Goal: Information Seeking & Learning: Learn about a topic

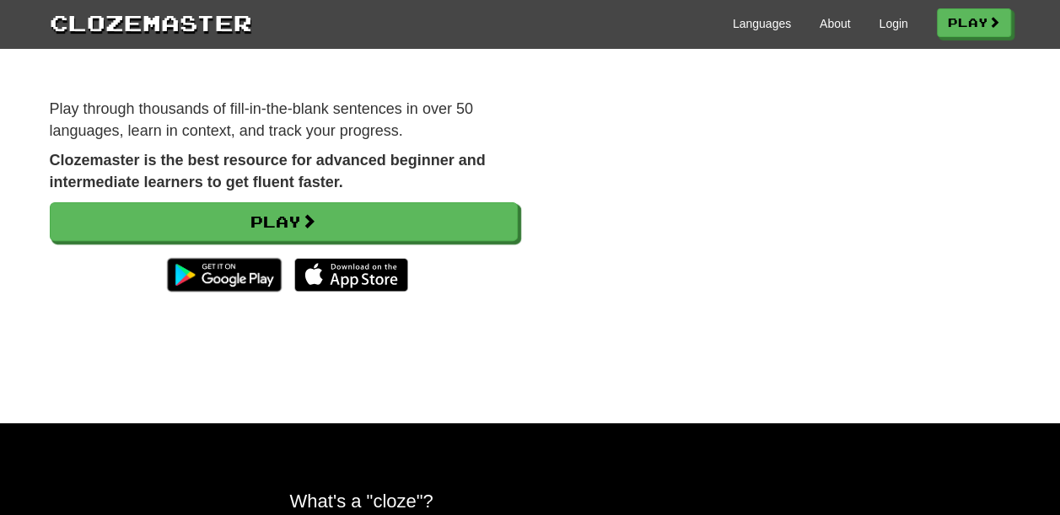
scroll to position [169, 0]
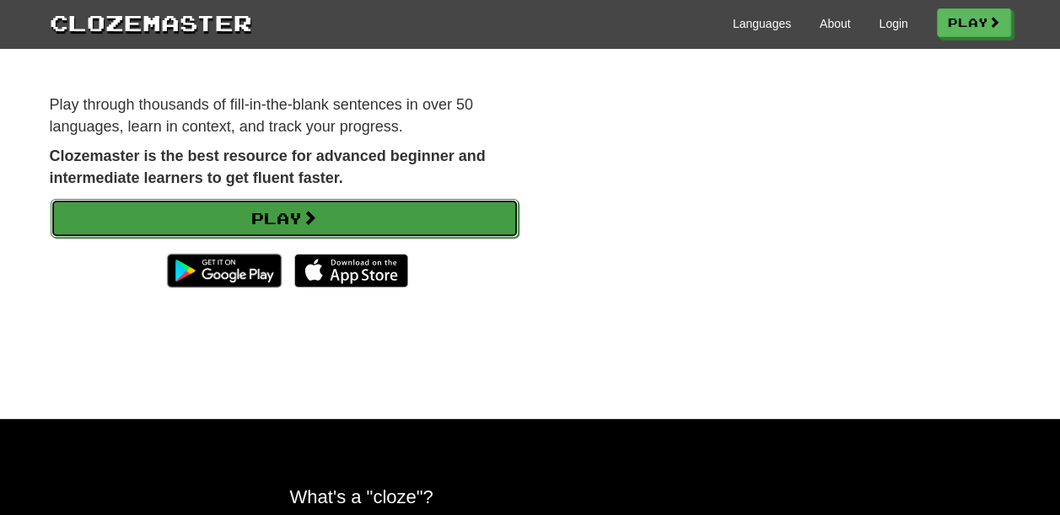
click at [364, 218] on link "Play" at bounding box center [285, 218] width 468 height 39
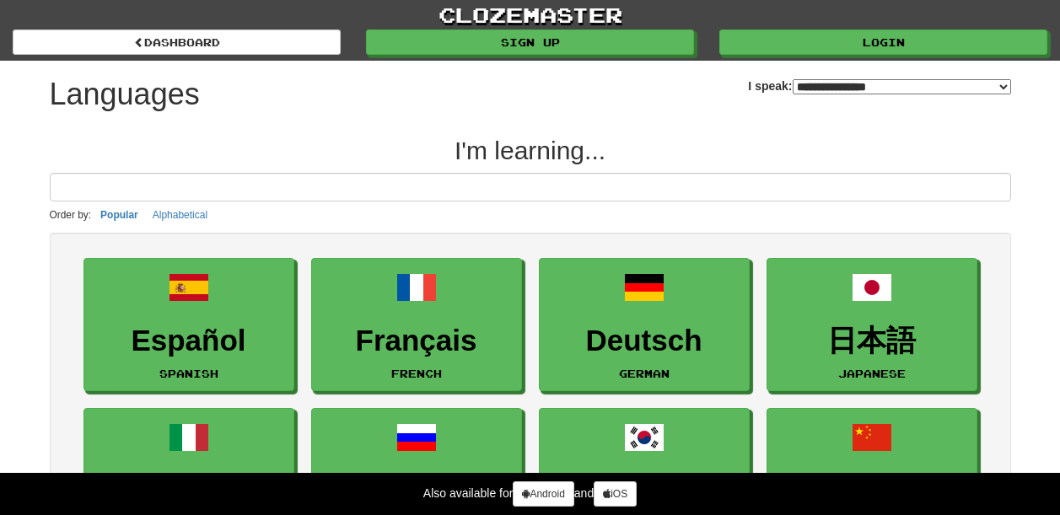
select select "*******"
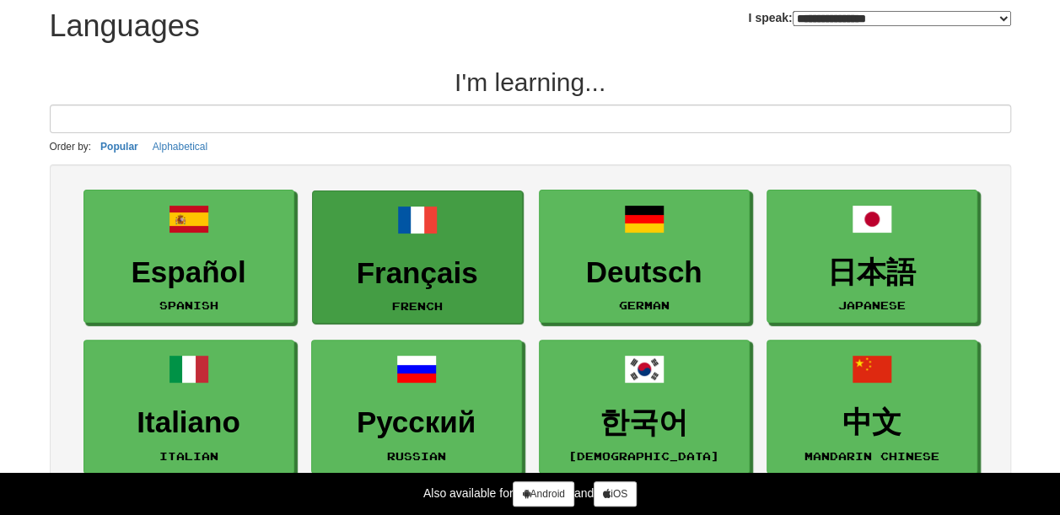
scroll to position [169, 0]
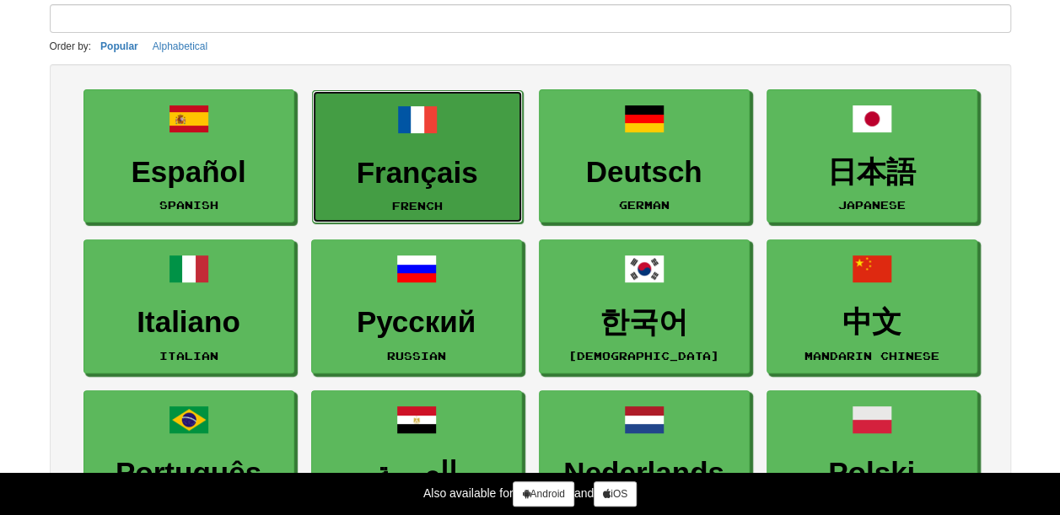
click at [453, 147] on link "Français French" at bounding box center [417, 157] width 211 height 134
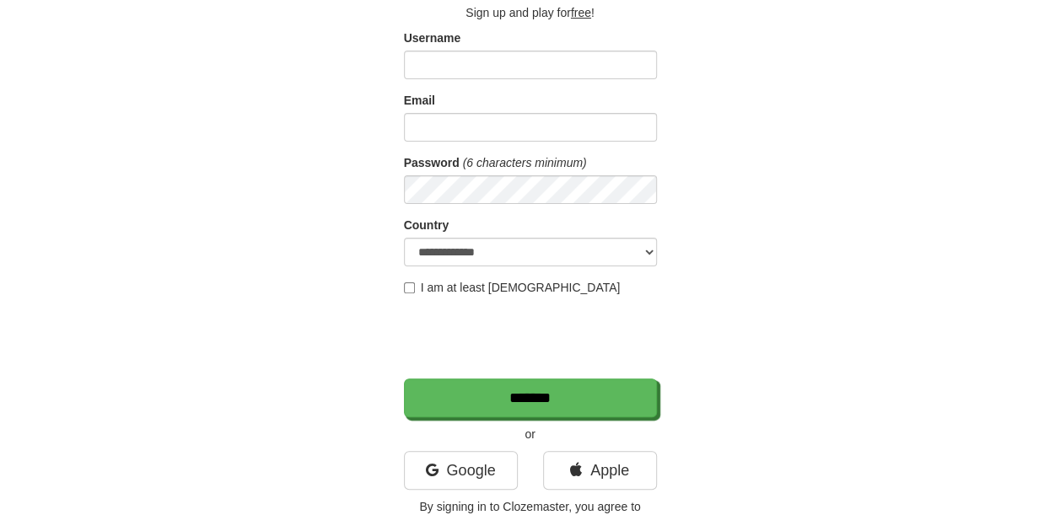
scroll to position [84, 0]
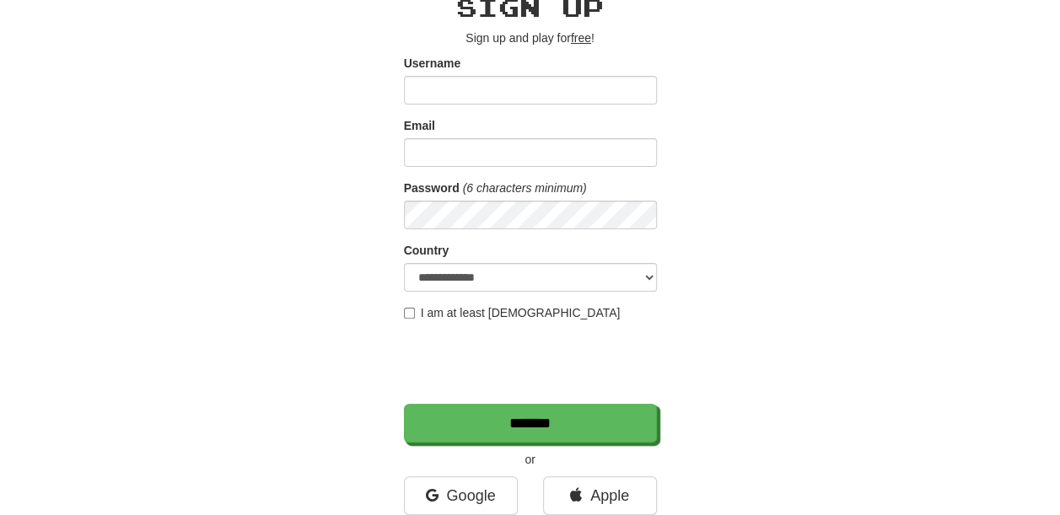
click at [477, 96] on input "Username" at bounding box center [530, 90] width 253 height 29
click at [501, 89] on input "Username" at bounding box center [530, 90] width 253 height 29
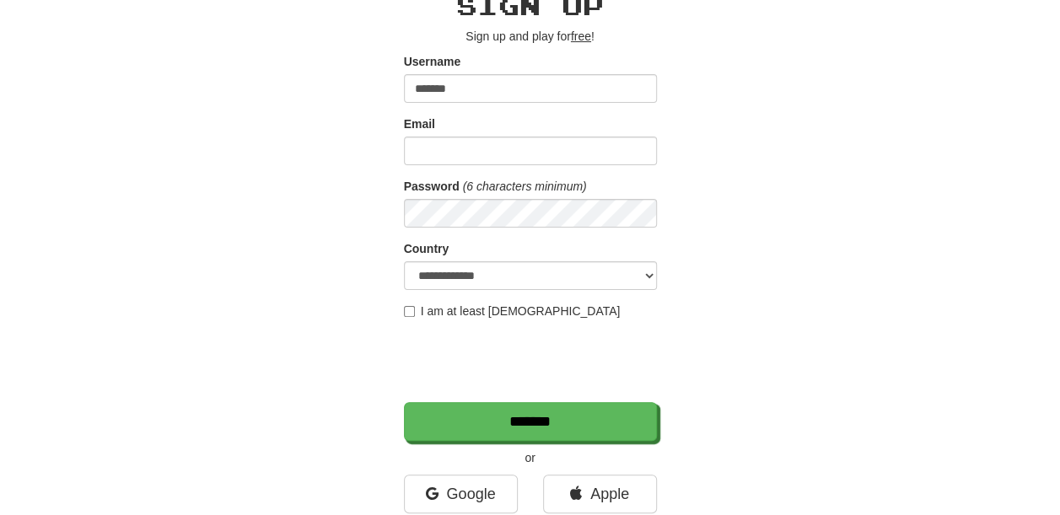
scroll to position [169, 0]
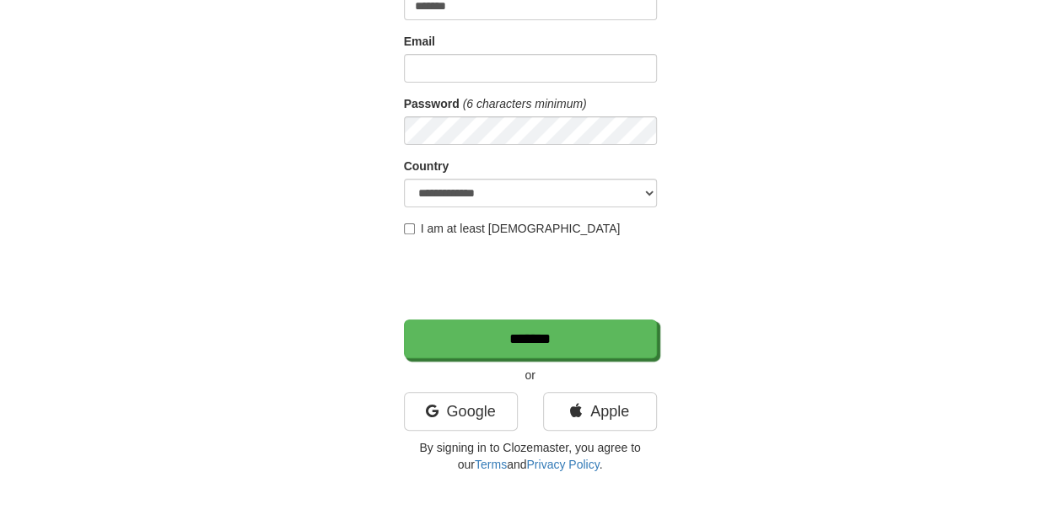
type input "*******"
click at [485, 94] on form "**********" at bounding box center [530, 164] width 253 height 388
click at [489, 76] on input "Email" at bounding box center [530, 68] width 253 height 29
type input "**********"
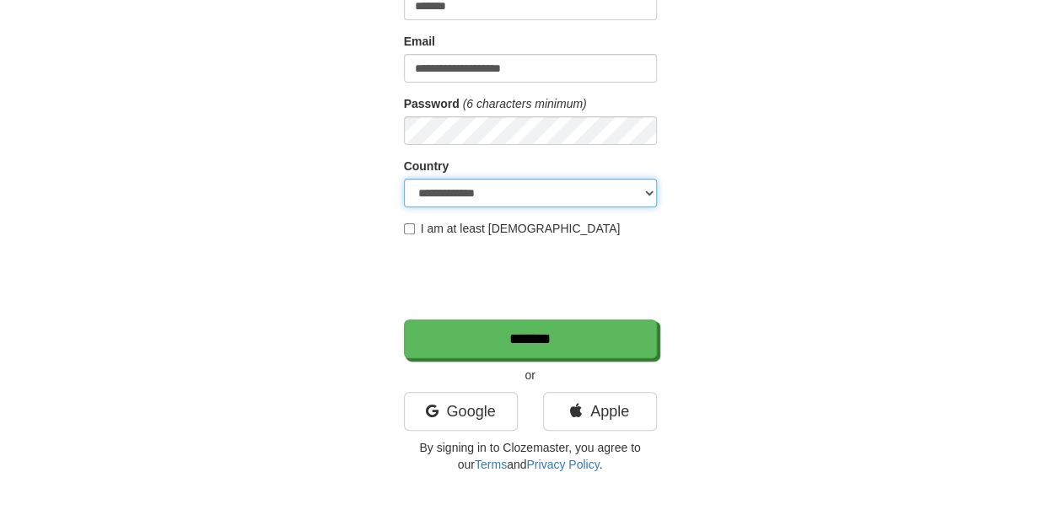
select select "**"
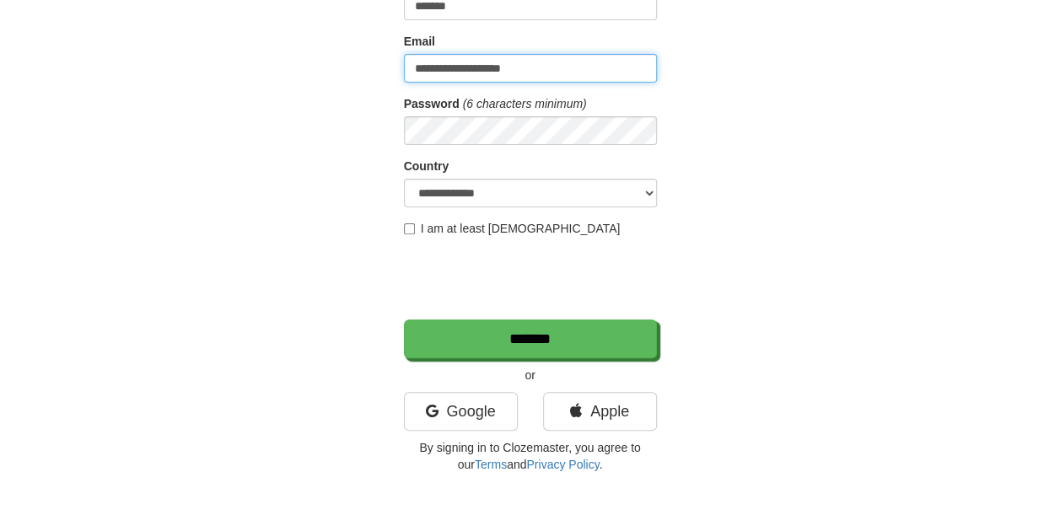
click at [501, 65] on input "**********" at bounding box center [530, 68] width 253 height 29
click at [526, 66] on input "**********" at bounding box center [530, 68] width 253 height 29
click at [462, 62] on input "**********" at bounding box center [530, 68] width 253 height 29
click at [461, 62] on input "**********" at bounding box center [530, 68] width 253 height 29
type input "**********"
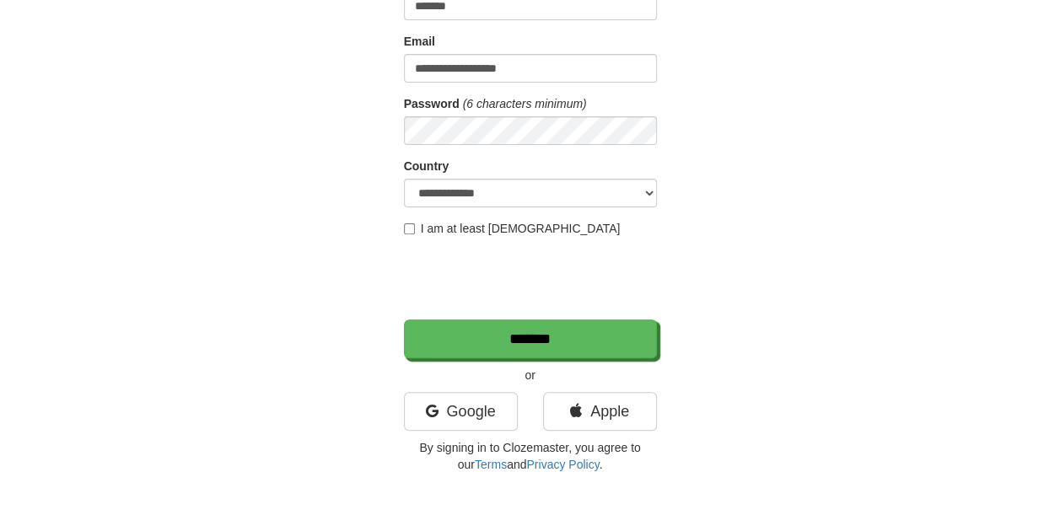
click at [530, 236] on form "**********" at bounding box center [530, 164] width 253 height 388
click at [529, 234] on label "I am at least 16 years old" at bounding box center [512, 228] width 217 height 17
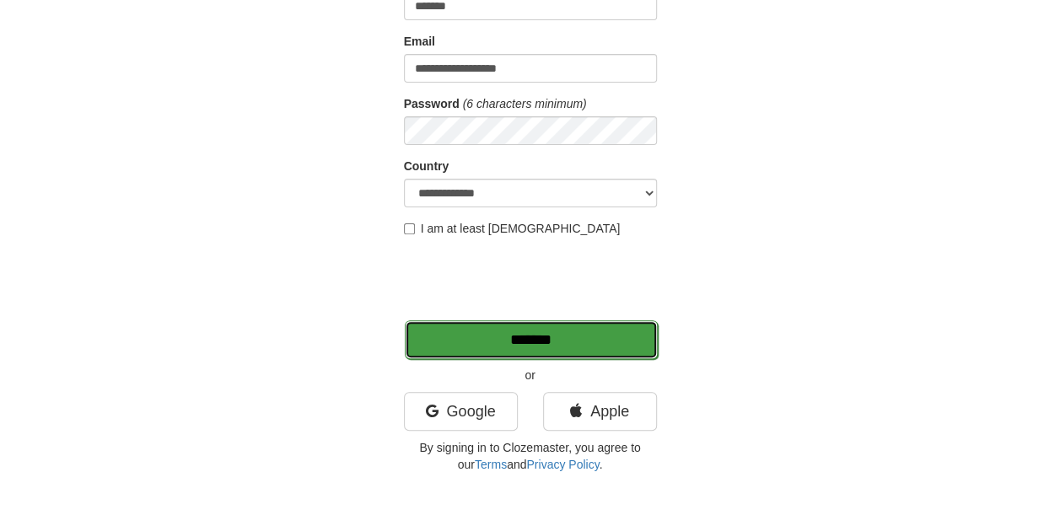
click at [533, 342] on input "*******" at bounding box center [531, 339] width 253 height 39
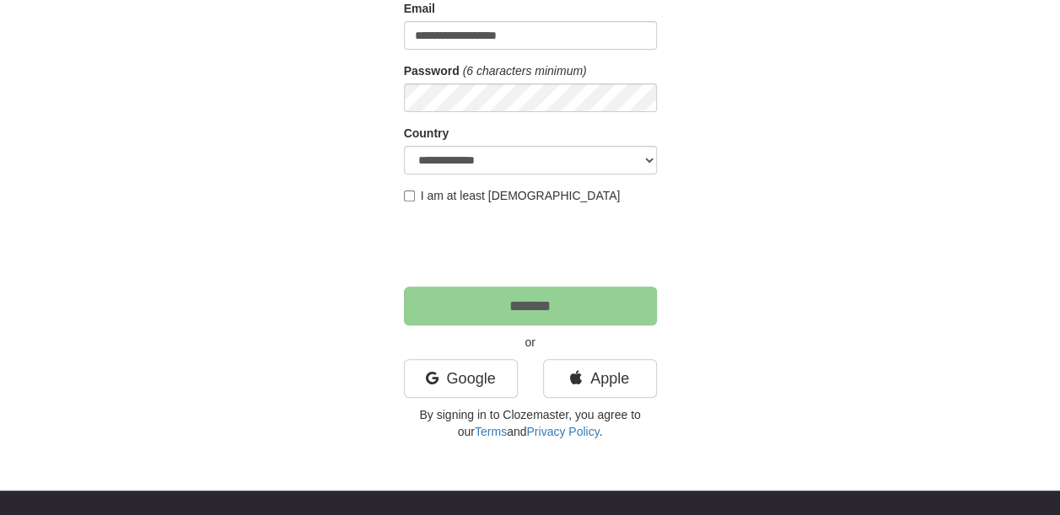
scroll to position [353, 0]
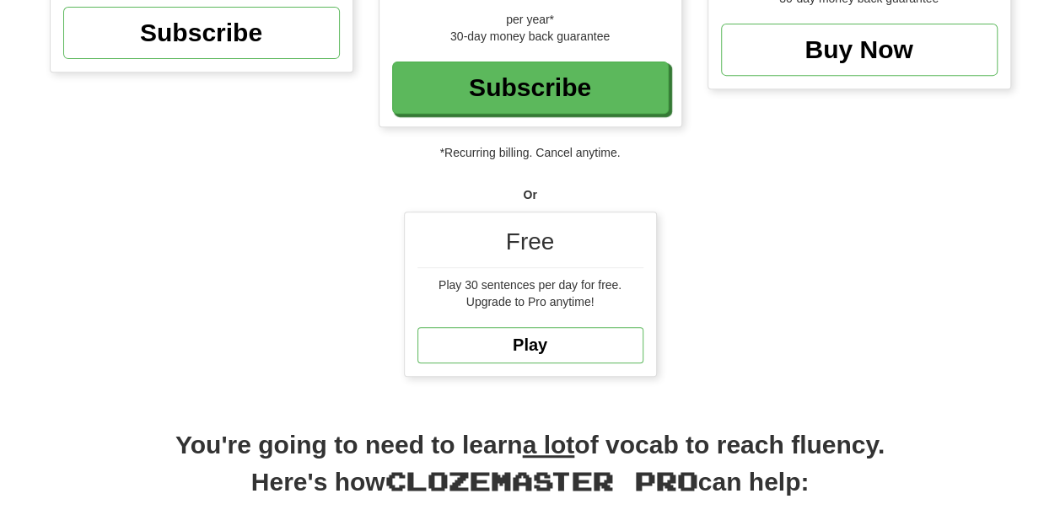
scroll to position [337, 0]
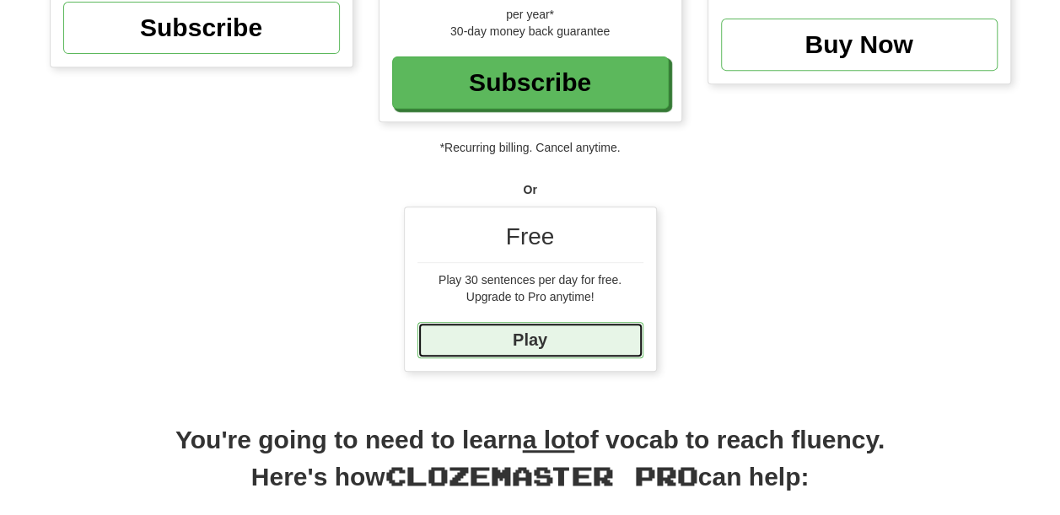
click at [583, 343] on link "Play" at bounding box center [530, 340] width 226 height 36
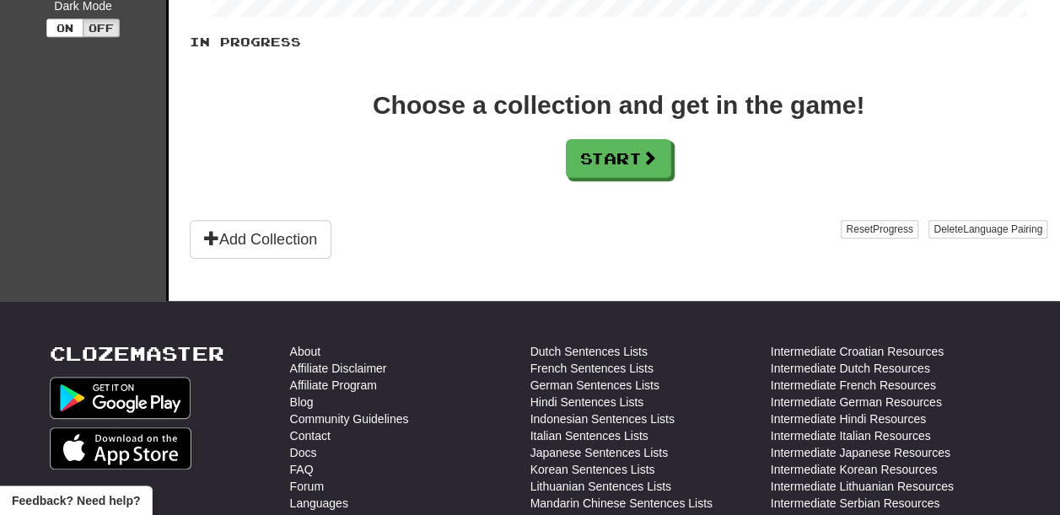
scroll to position [253, 0]
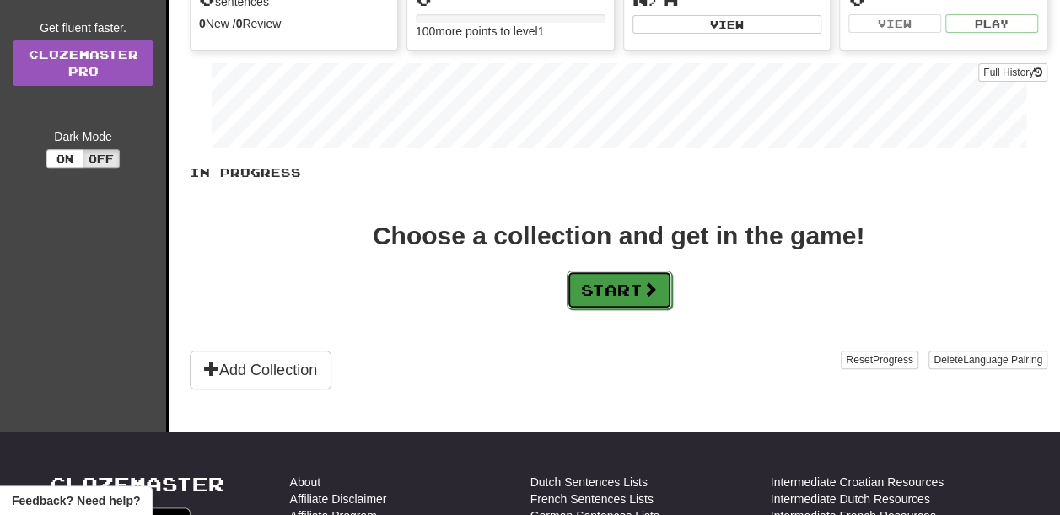
click at [627, 304] on button "Start" at bounding box center [619, 290] width 105 height 39
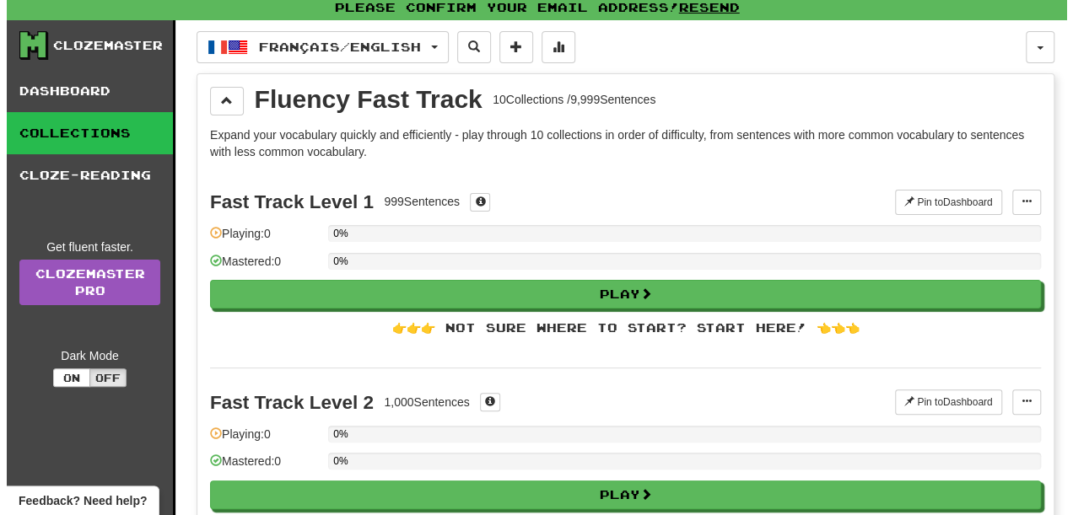
scroll to position [0, 0]
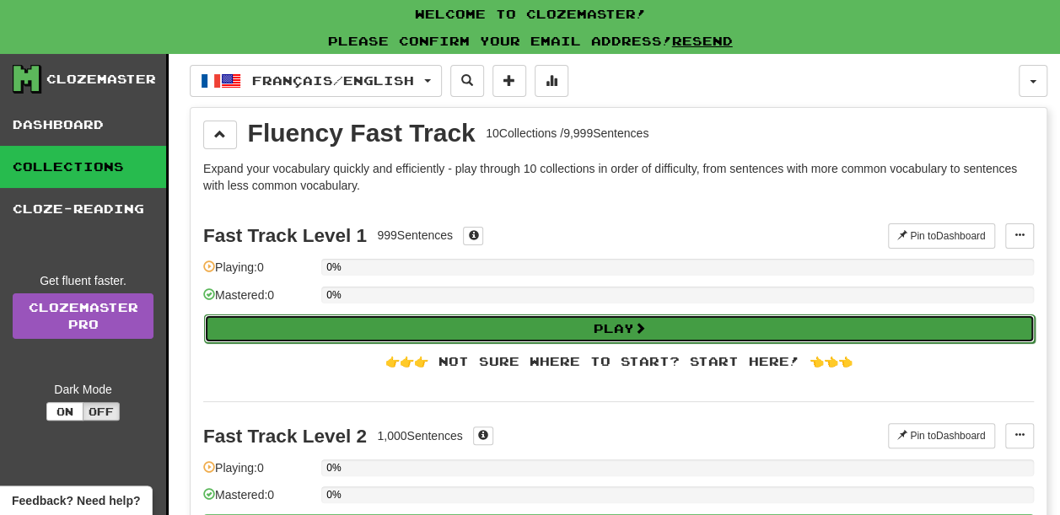
click at [626, 326] on button "Play" at bounding box center [619, 329] width 831 height 29
select select "**"
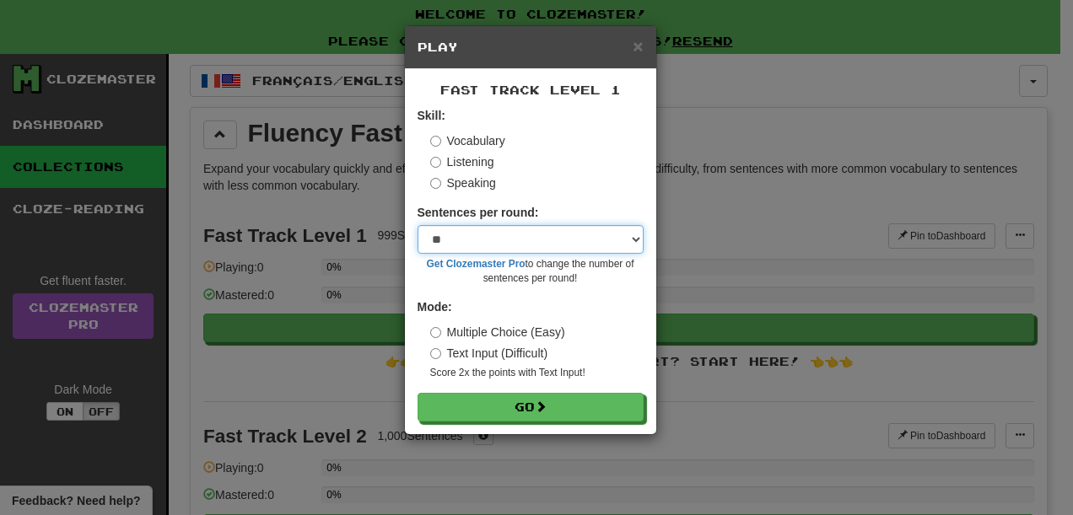
click at [557, 245] on select "* ** ** ** ** ** *** ********" at bounding box center [530, 239] width 226 height 29
click at [417, 225] on select "* ** ** ** ** ** *** ********" at bounding box center [530, 239] width 226 height 29
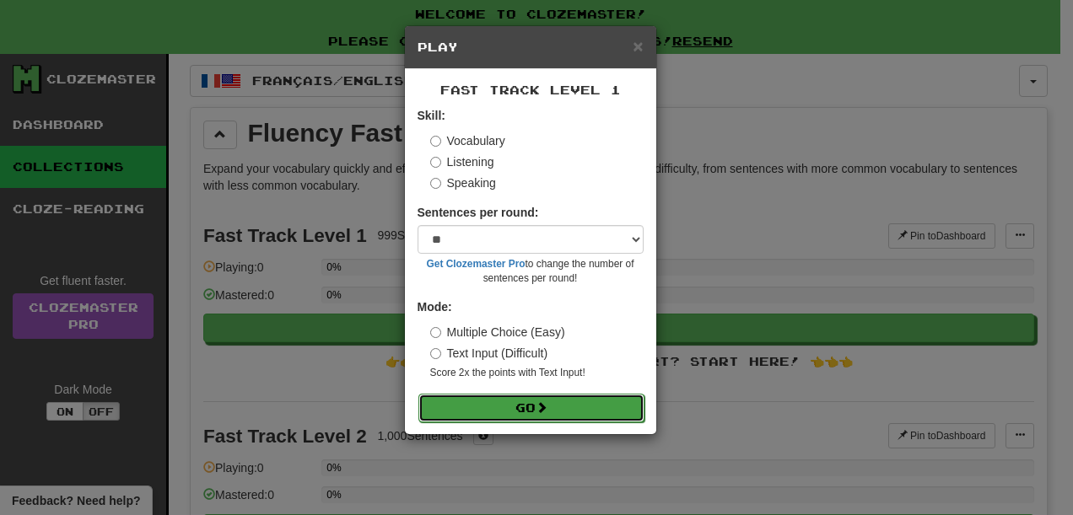
click at [525, 410] on button "Go" at bounding box center [531, 408] width 226 height 29
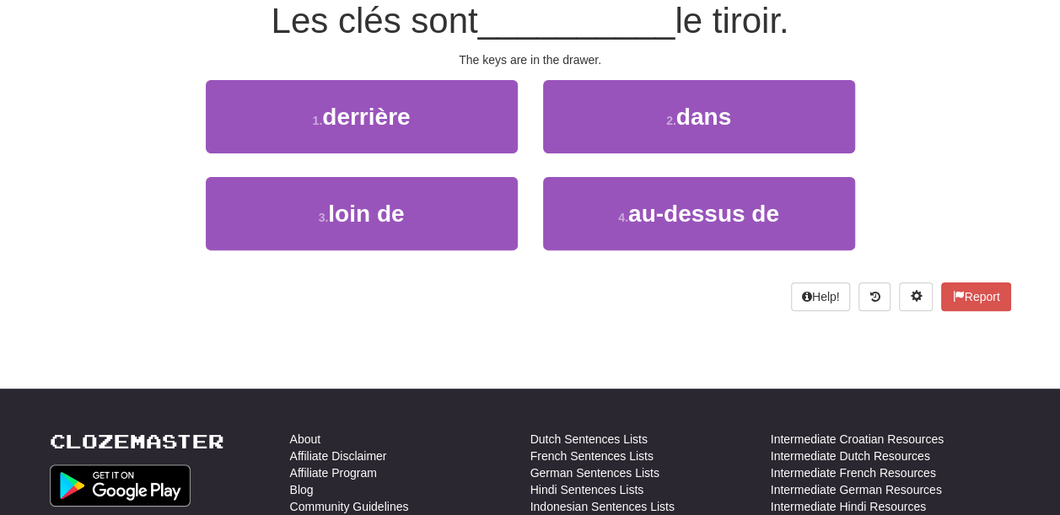
scroll to position [84, 0]
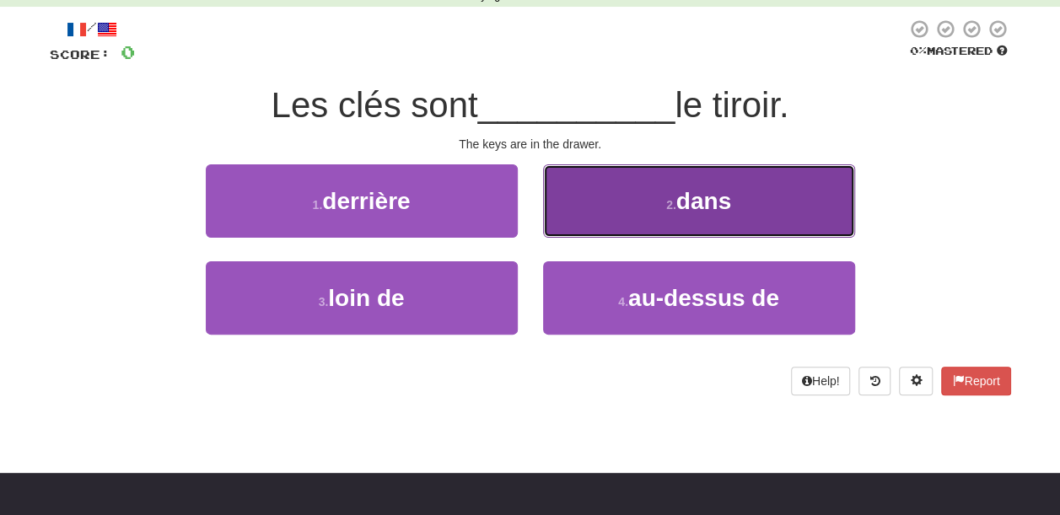
click at [753, 199] on button "2 . dans" at bounding box center [699, 200] width 312 height 73
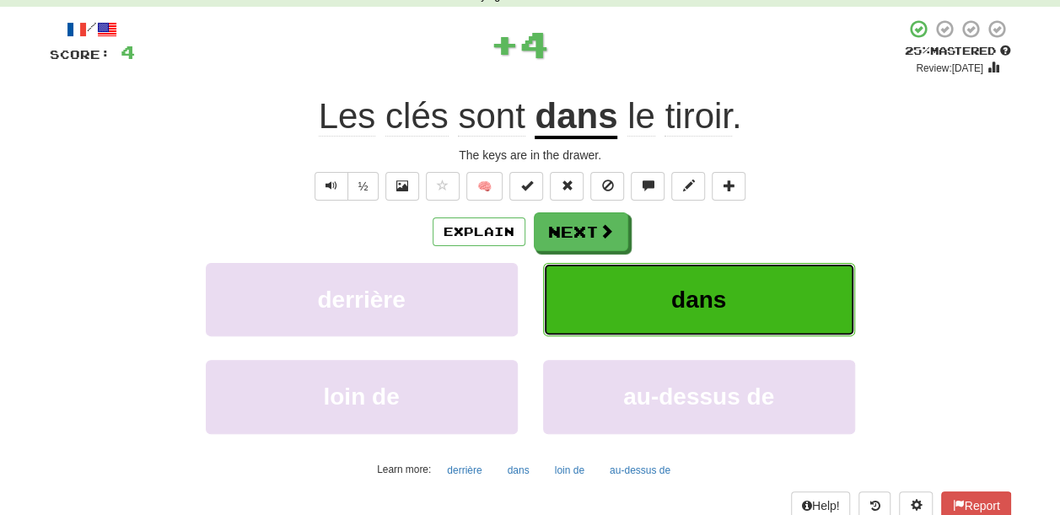
scroll to position [169, 0]
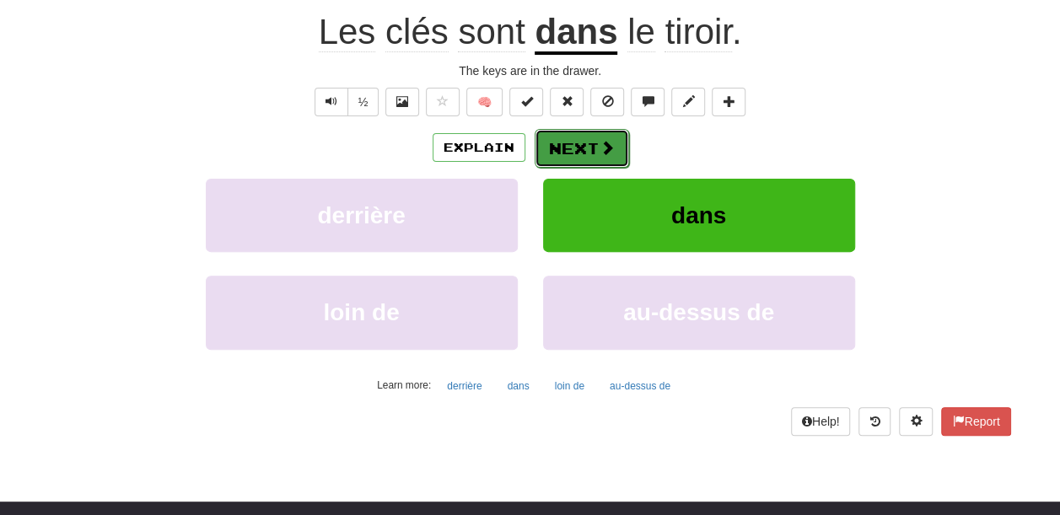
click at [573, 154] on button "Next" at bounding box center [582, 148] width 94 height 39
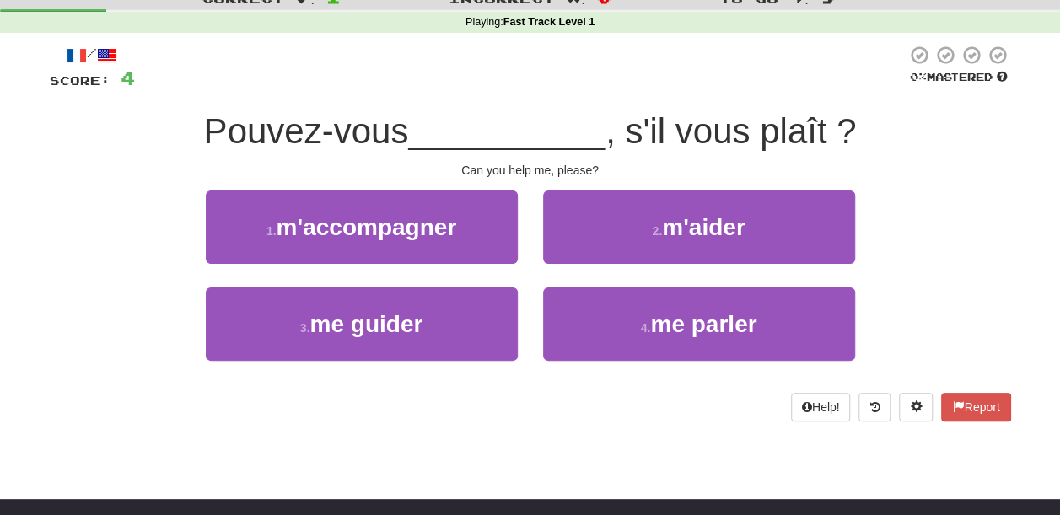
scroll to position [84, 0]
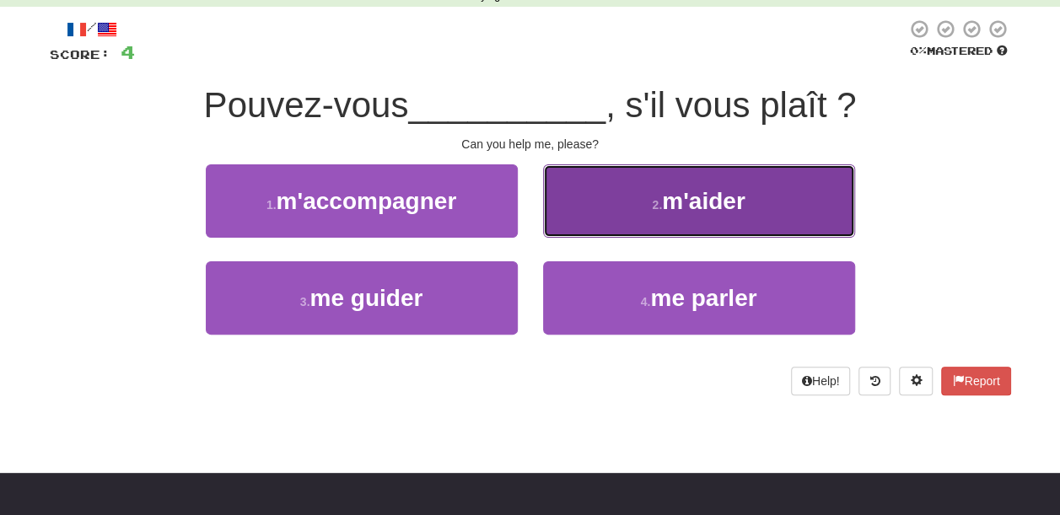
click at [579, 170] on button "2 . m'aider" at bounding box center [699, 200] width 312 height 73
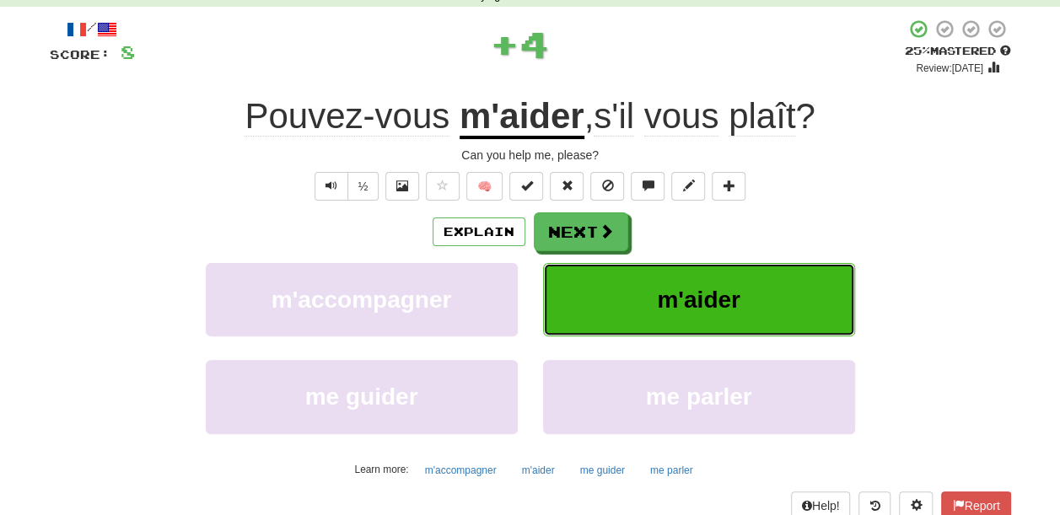
click at [740, 333] on button "m'aider" at bounding box center [699, 299] width 312 height 73
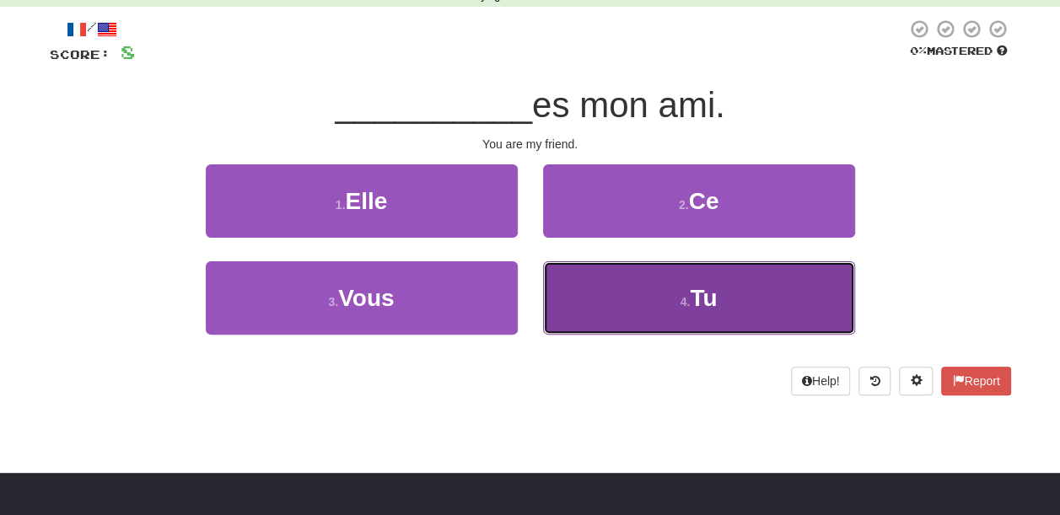
click at [553, 302] on button "4 . Tu" at bounding box center [699, 297] width 312 height 73
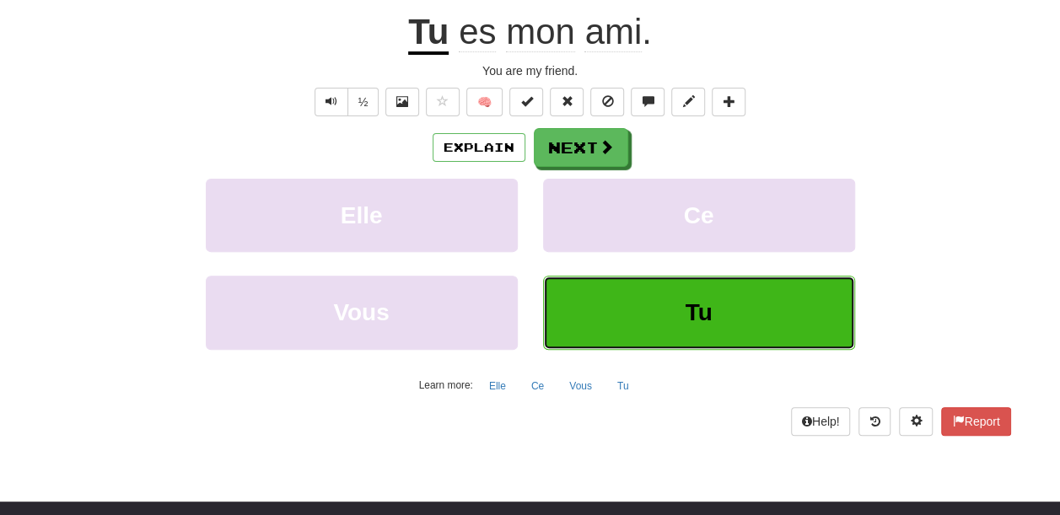
click at [658, 325] on button "Tu" at bounding box center [699, 312] width 312 height 73
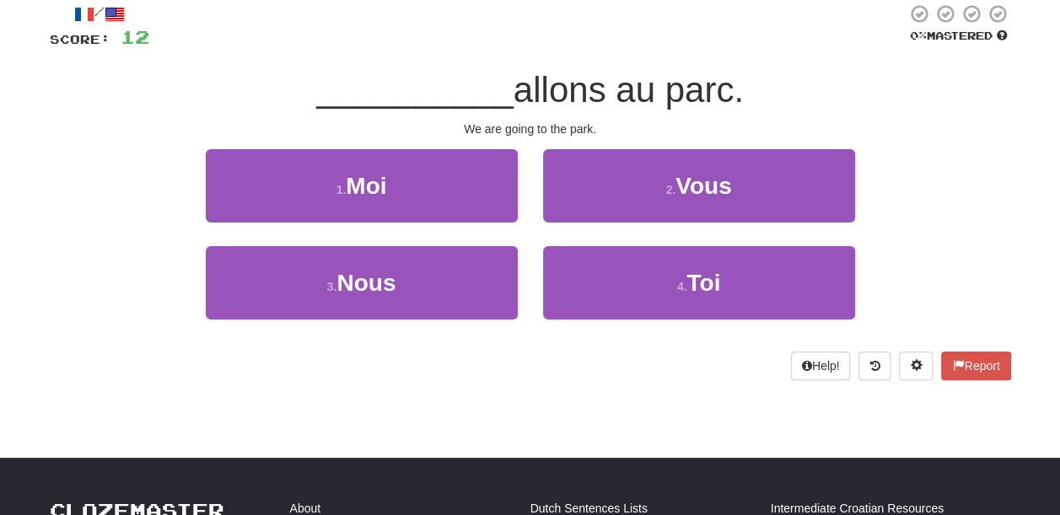
scroll to position [73, 0]
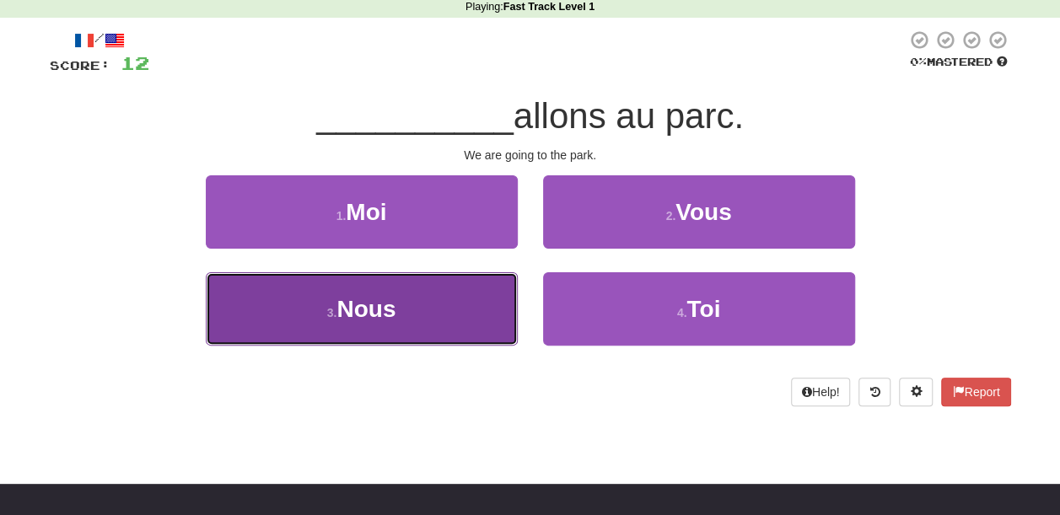
click at [469, 304] on button "3 . Nous" at bounding box center [362, 308] width 312 height 73
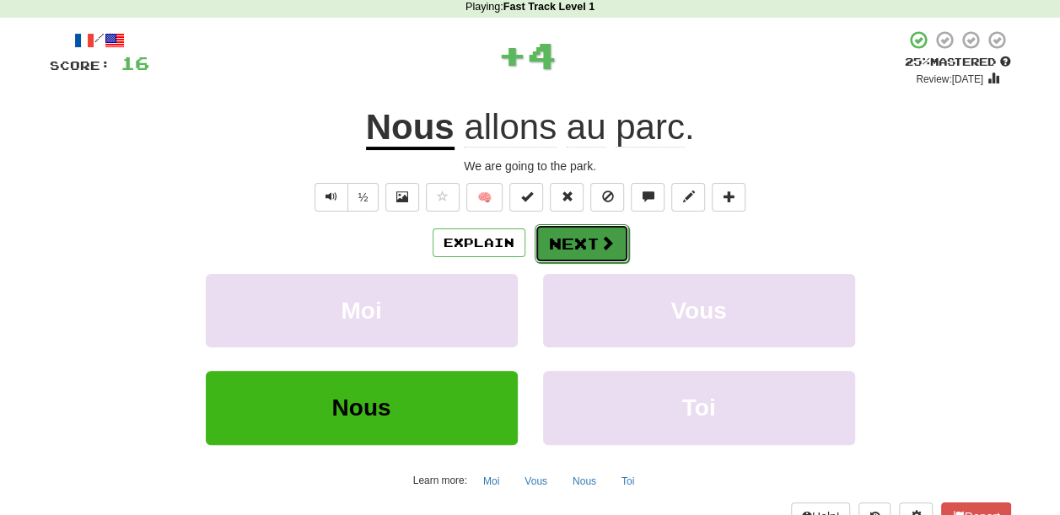
click at [611, 253] on button "Next" at bounding box center [582, 243] width 94 height 39
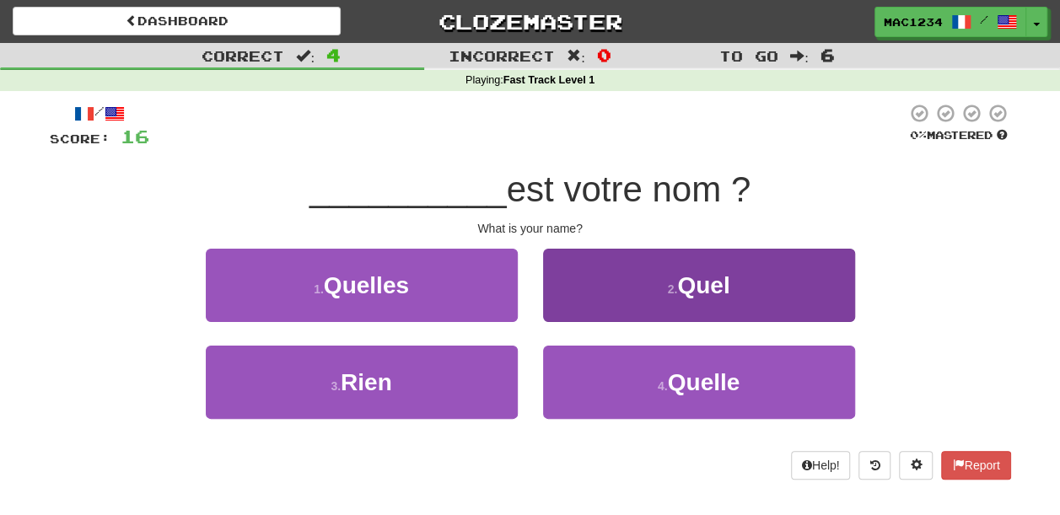
scroll to position [84, 0]
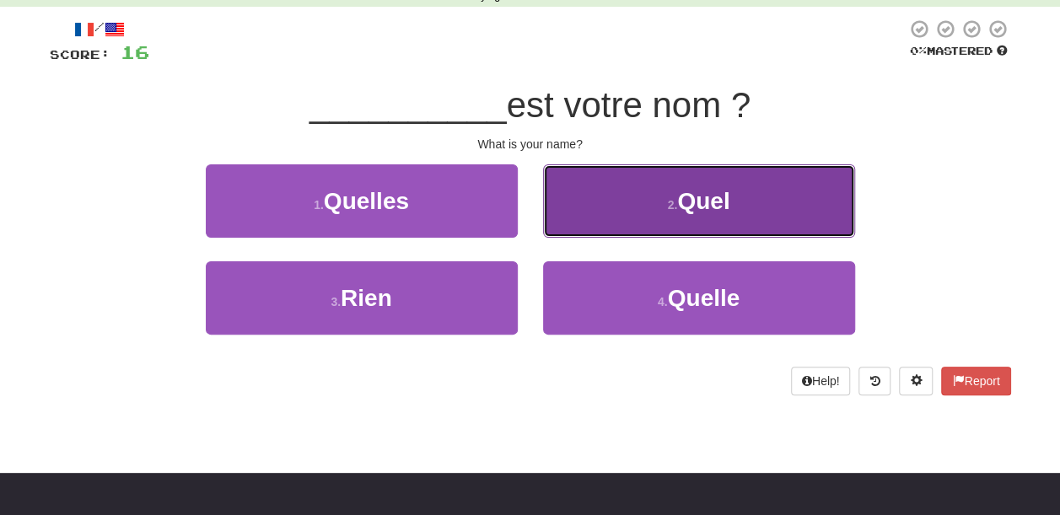
click at [638, 223] on button "2 . Quel" at bounding box center [699, 200] width 312 height 73
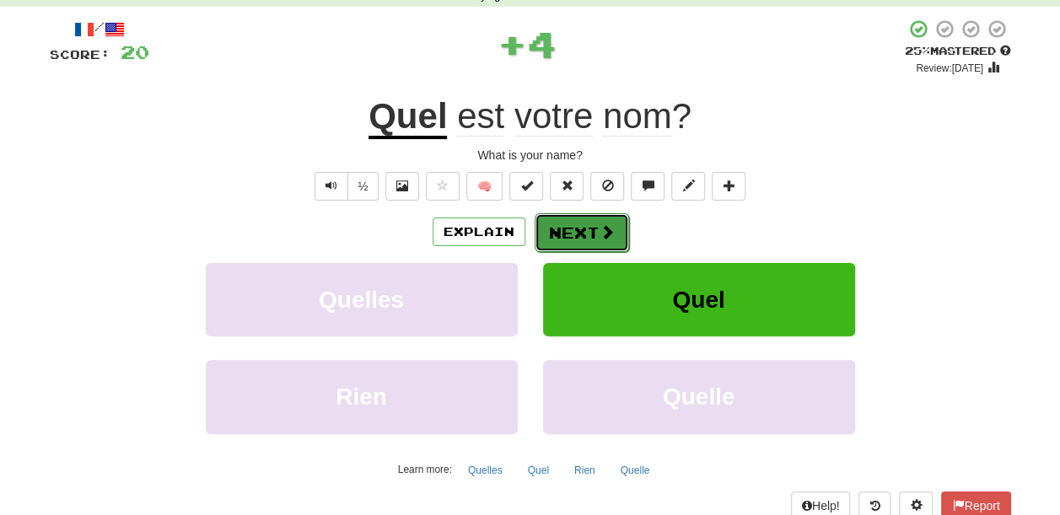
click at [571, 234] on button "Next" at bounding box center [582, 232] width 94 height 39
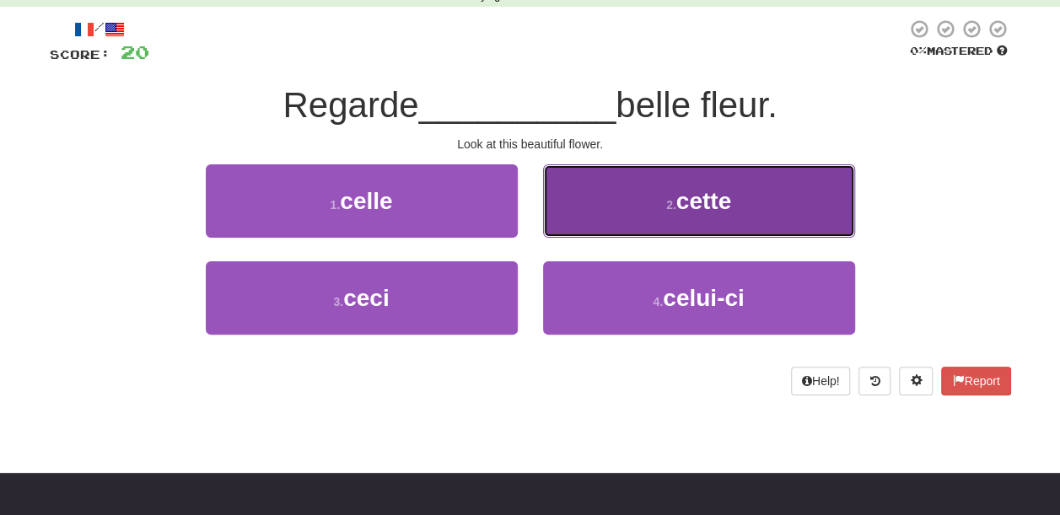
click at [687, 208] on span "cette" at bounding box center [703, 201] width 55 height 26
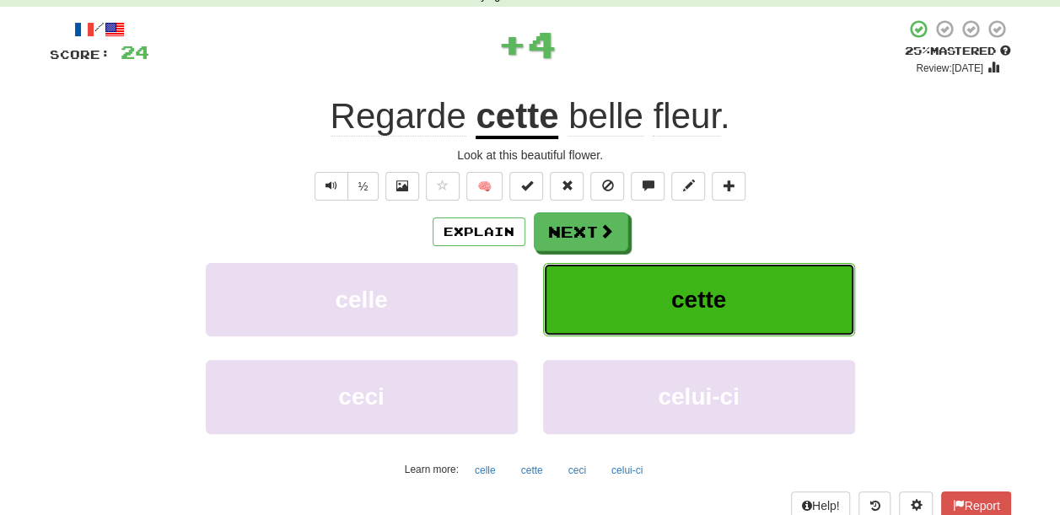
click at [710, 292] on span "cette" at bounding box center [698, 300] width 55 height 26
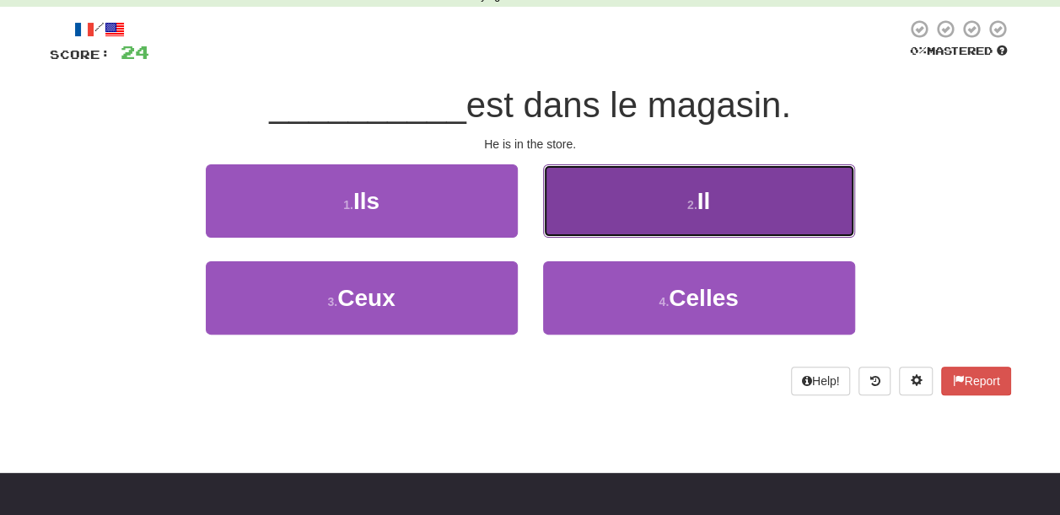
click at [683, 207] on button "2 . Il" at bounding box center [699, 200] width 312 height 73
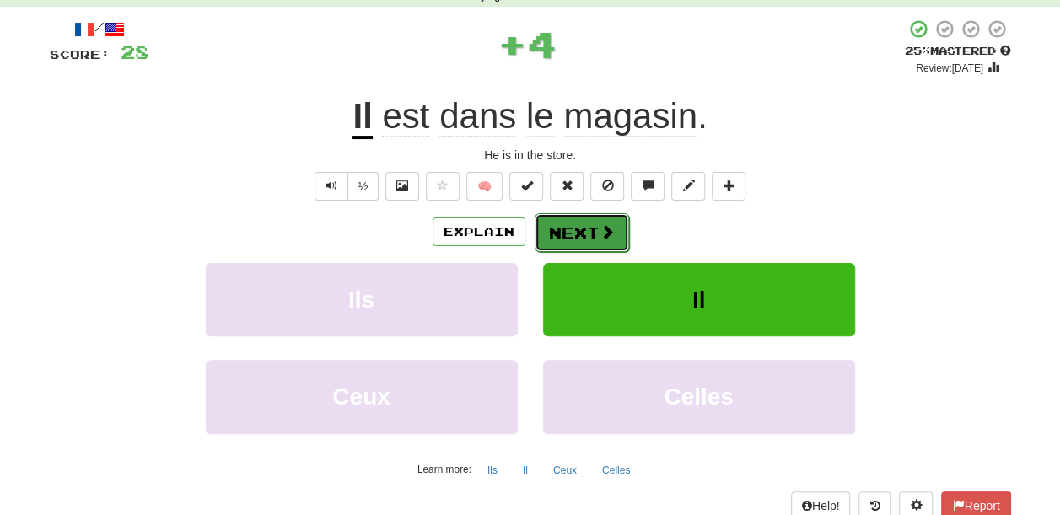
click at [600, 221] on button "Next" at bounding box center [582, 232] width 94 height 39
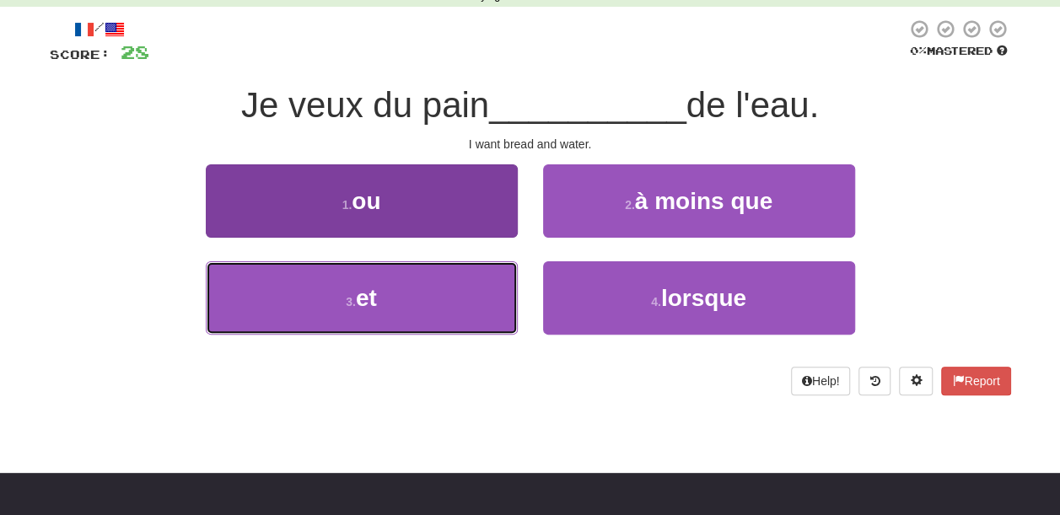
click at [405, 309] on button "3 . et" at bounding box center [362, 297] width 312 height 73
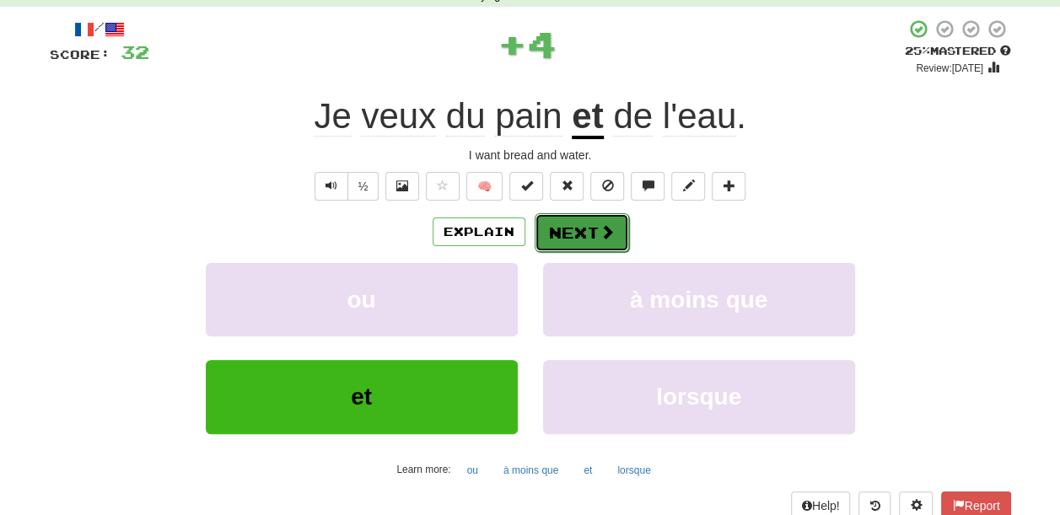
click at [596, 234] on button "Next" at bounding box center [582, 232] width 94 height 39
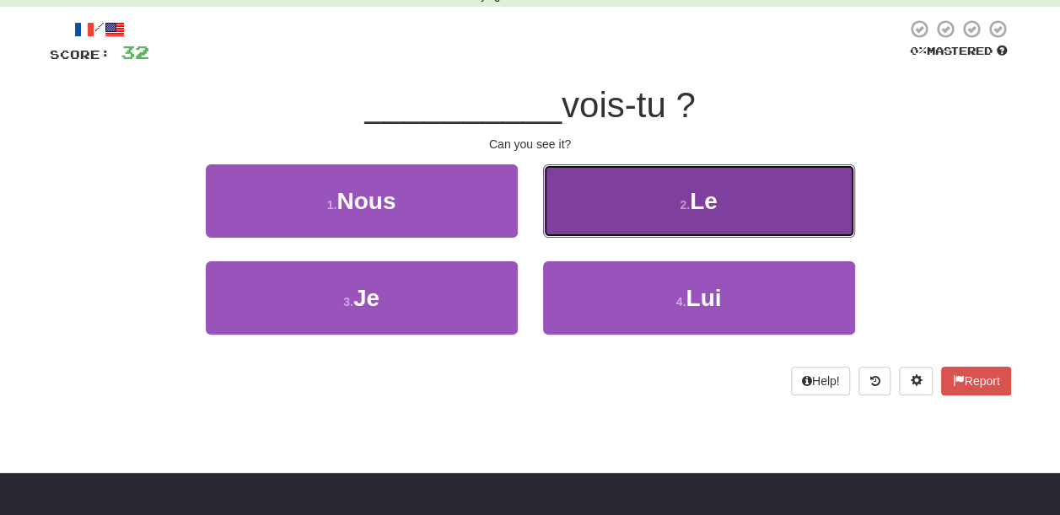
click at [692, 231] on button "2 . Le" at bounding box center [699, 200] width 312 height 73
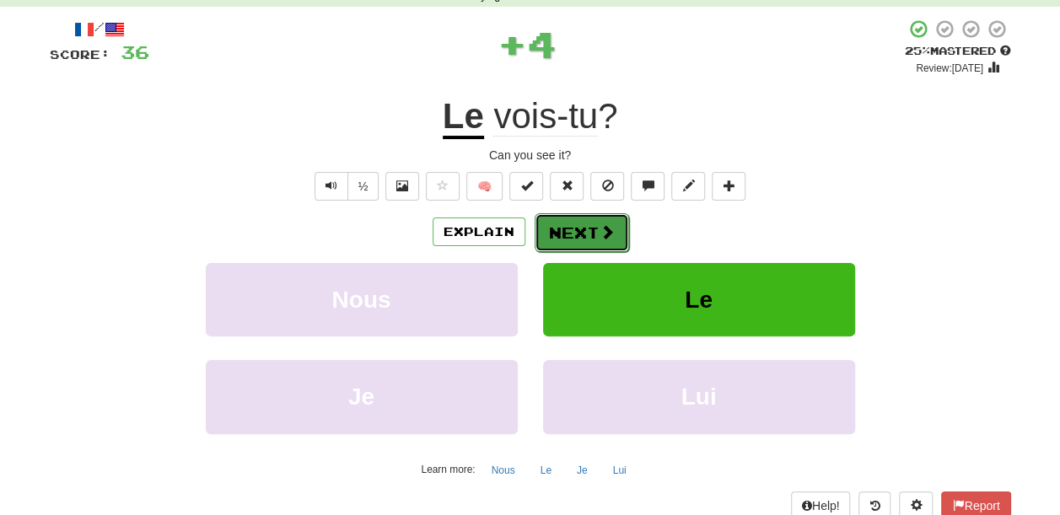
click at [574, 228] on button "Next" at bounding box center [582, 232] width 94 height 39
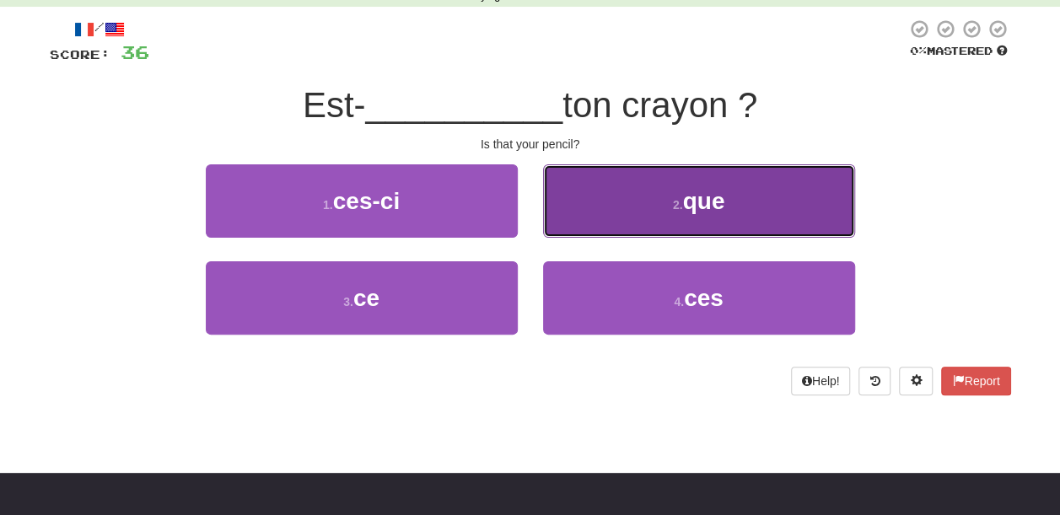
click at [661, 221] on button "2 . que" at bounding box center [699, 200] width 312 height 73
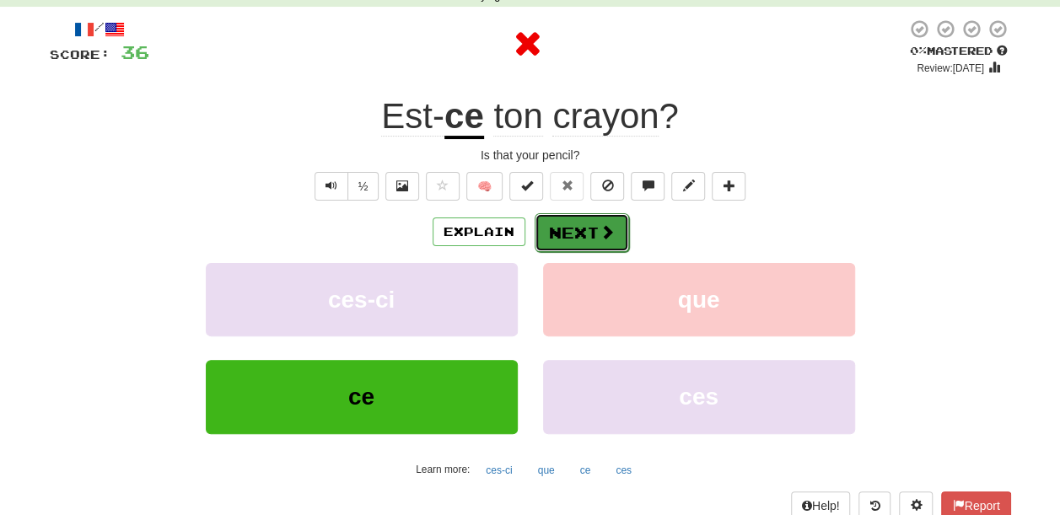
click at [589, 244] on button "Next" at bounding box center [582, 232] width 94 height 39
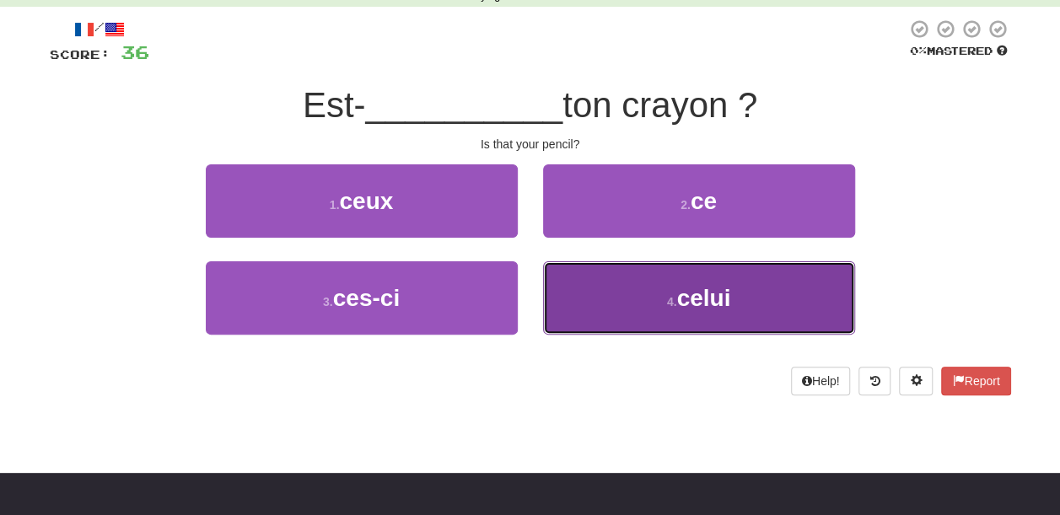
click at [684, 302] on span "celui" at bounding box center [703, 298] width 54 height 26
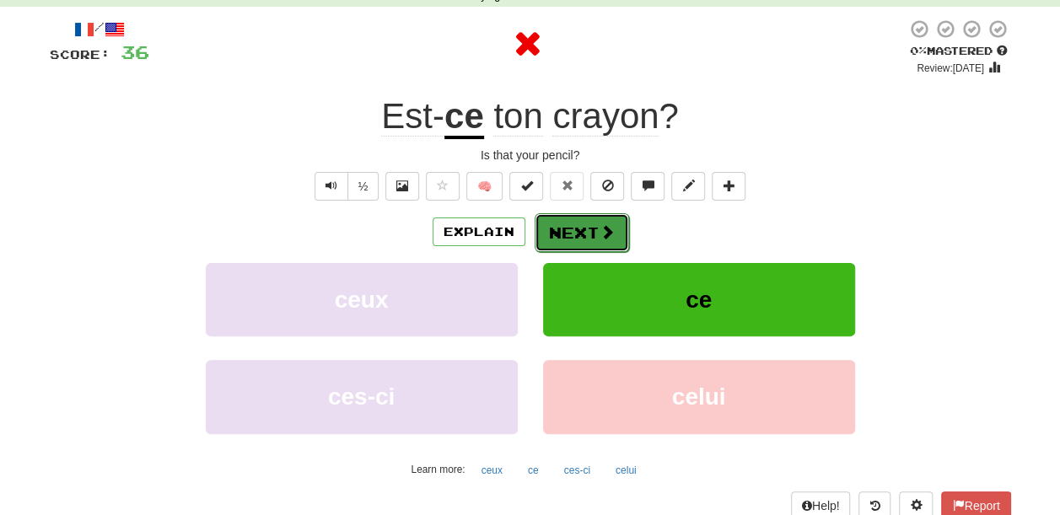
click at [591, 229] on button "Next" at bounding box center [582, 232] width 94 height 39
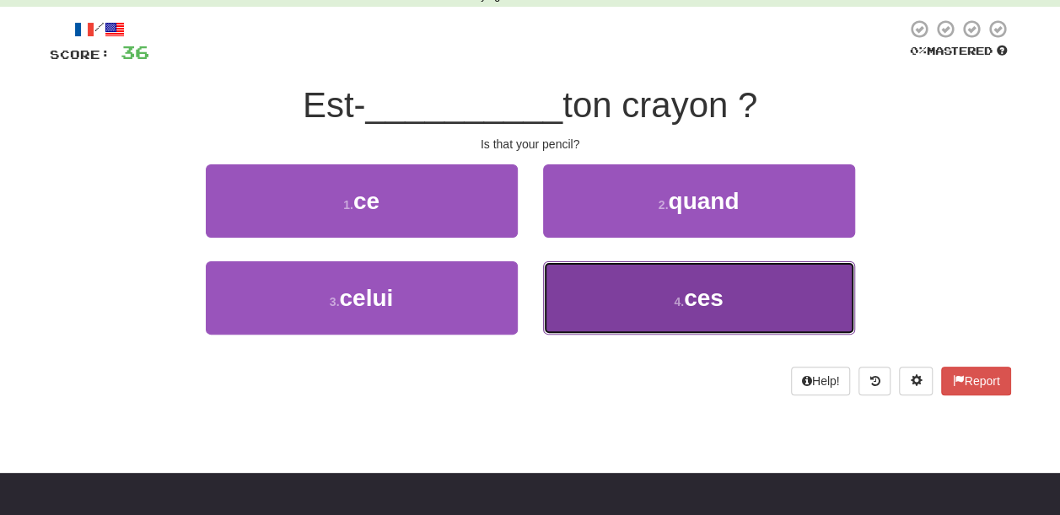
click at [658, 310] on button "4 . ces" at bounding box center [699, 297] width 312 height 73
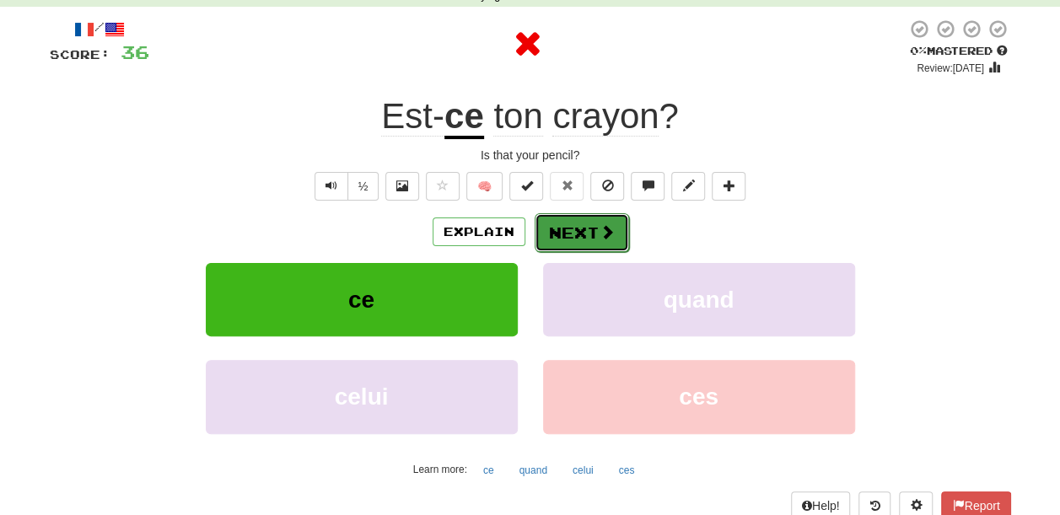
click at [603, 229] on span at bounding box center [607, 231] width 15 height 15
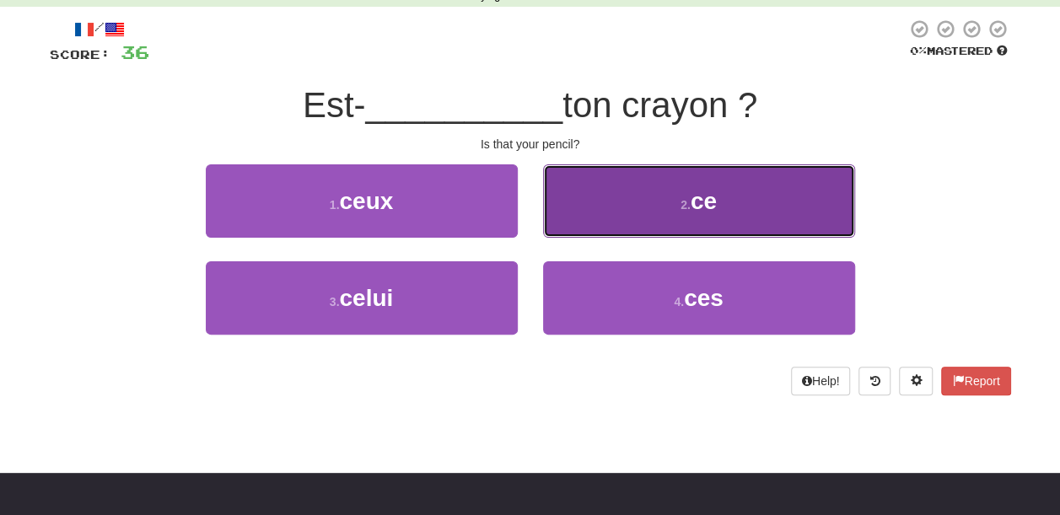
click at [649, 227] on button "2 . ce" at bounding box center [699, 200] width 312 height 73
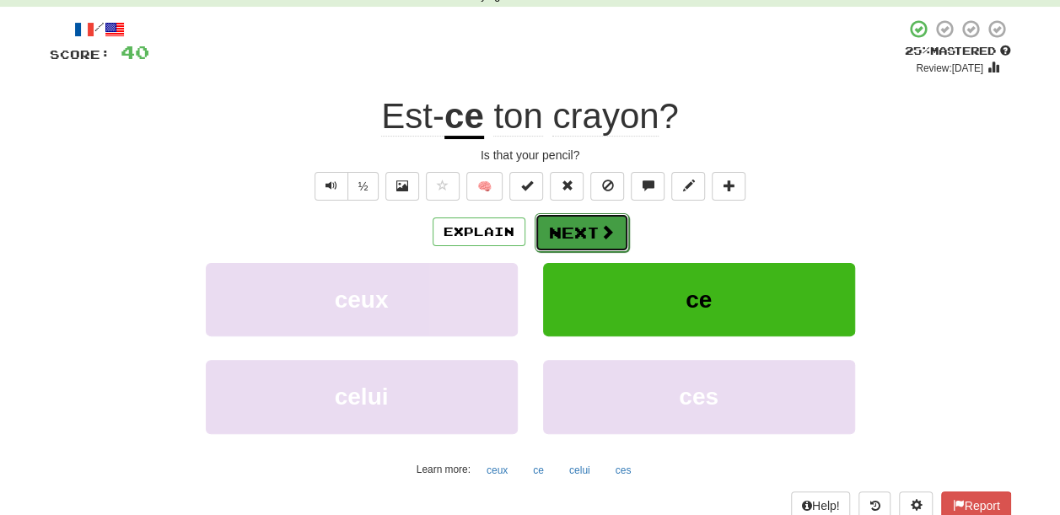
click at [598, 243] on button "Next" at bounding box center [582, 232] width 94 height 39
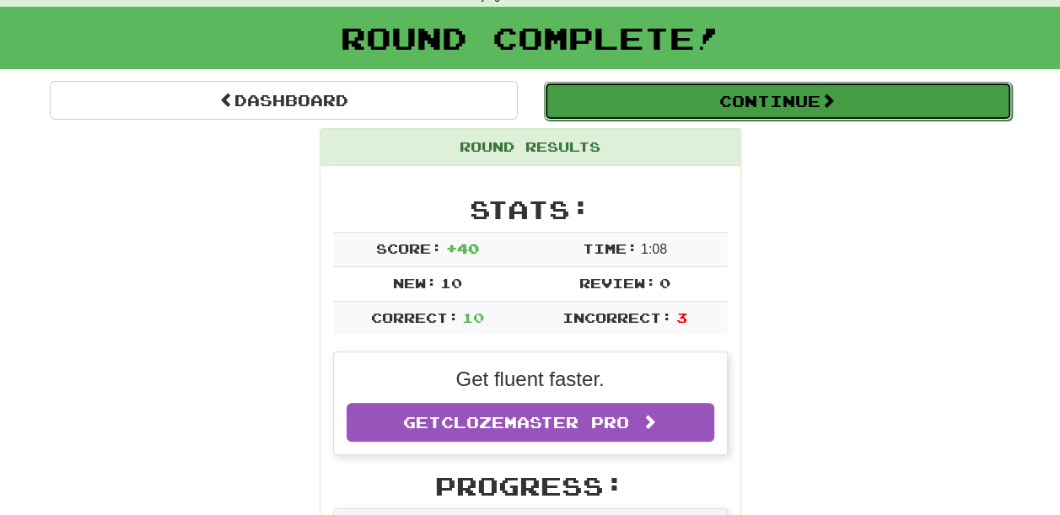
click at [717, 111] on button "Continue" at bounding box center [778, 101] width 468 height 39
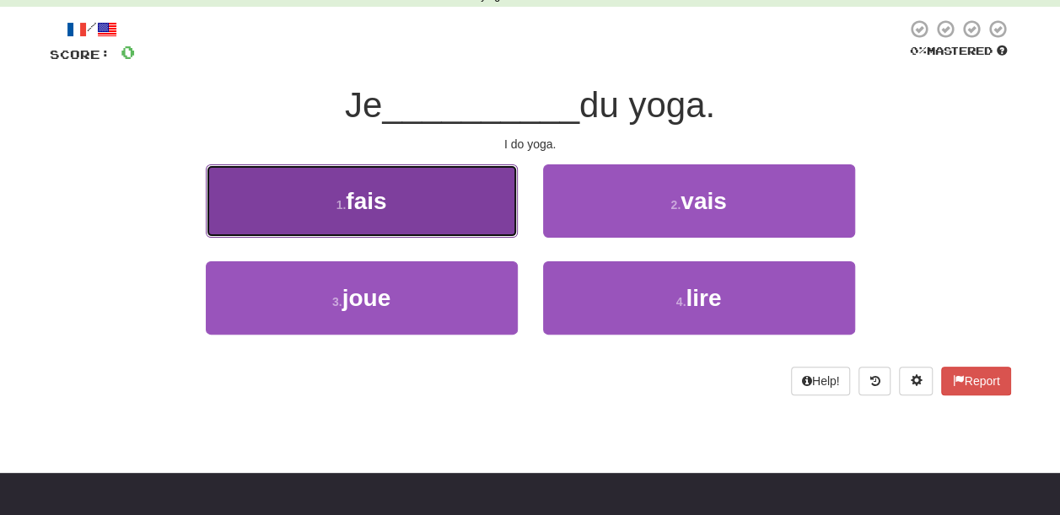
click at [411, 185] on button "1 . fais" at bounding box center [362, 200] width 312 height 73
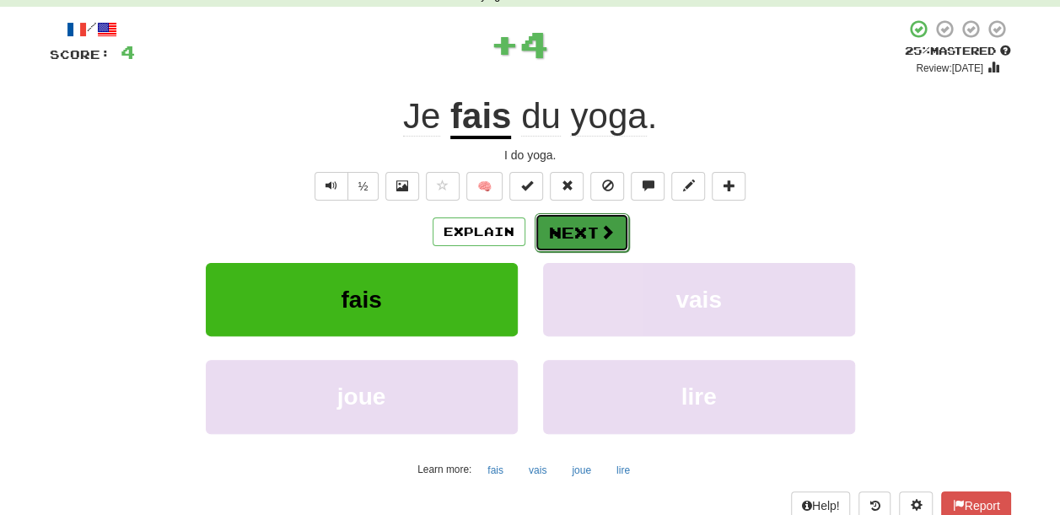
click at [572, 244] on button "Next" at bounding box center [582, 232] width 94 height 39
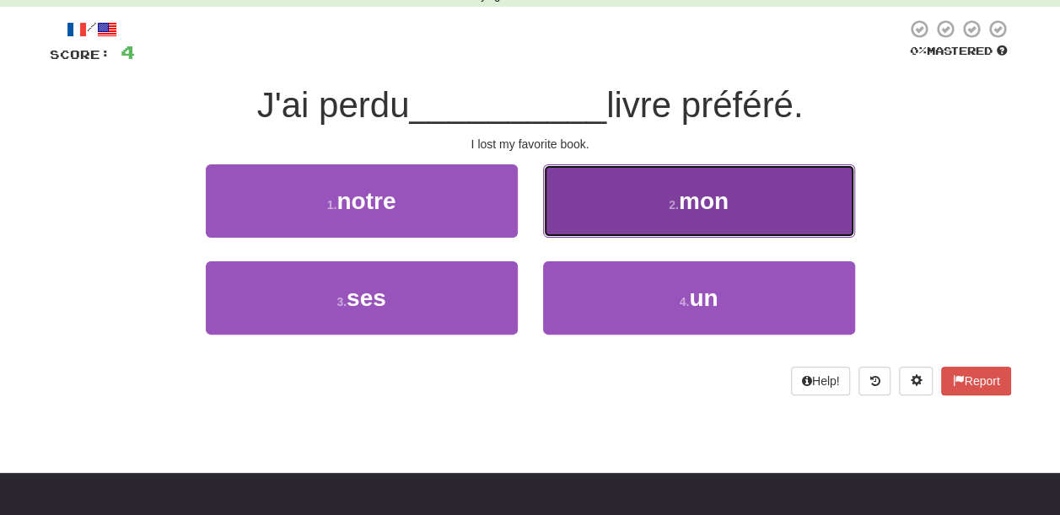
click at [667, 230] on button "2 . mon" at bounding box center [699, 200] width 312 height 73
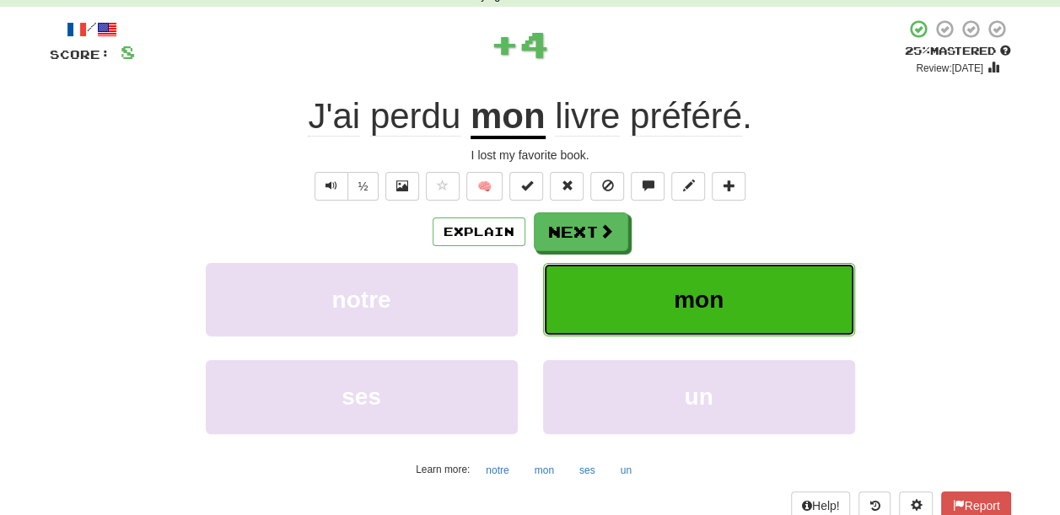
click at [665, 271] on button "mon" at bounding box center [699, 299] width 312 height 73
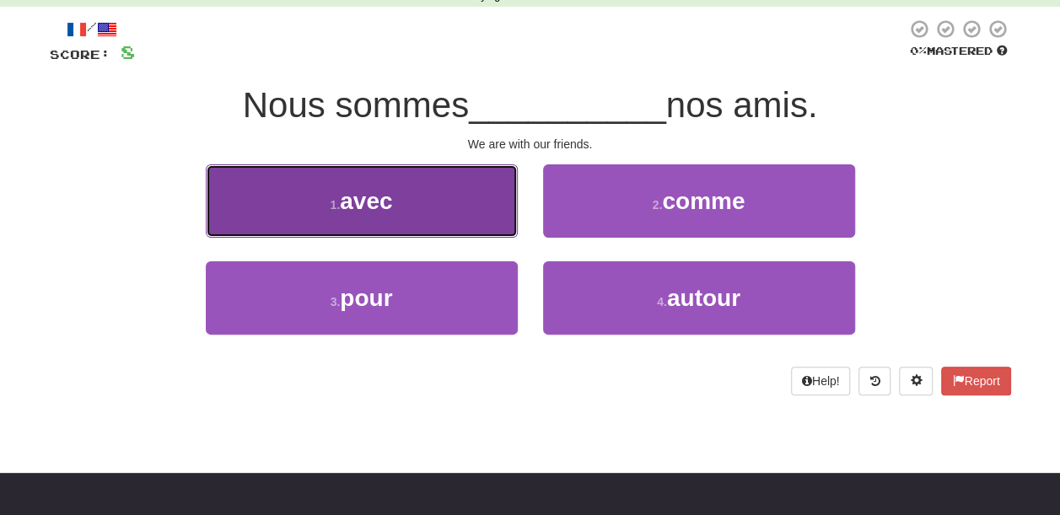
click at [493, 229] on button "1 . avec" at bounding box center [362, 200] width 312 height 73
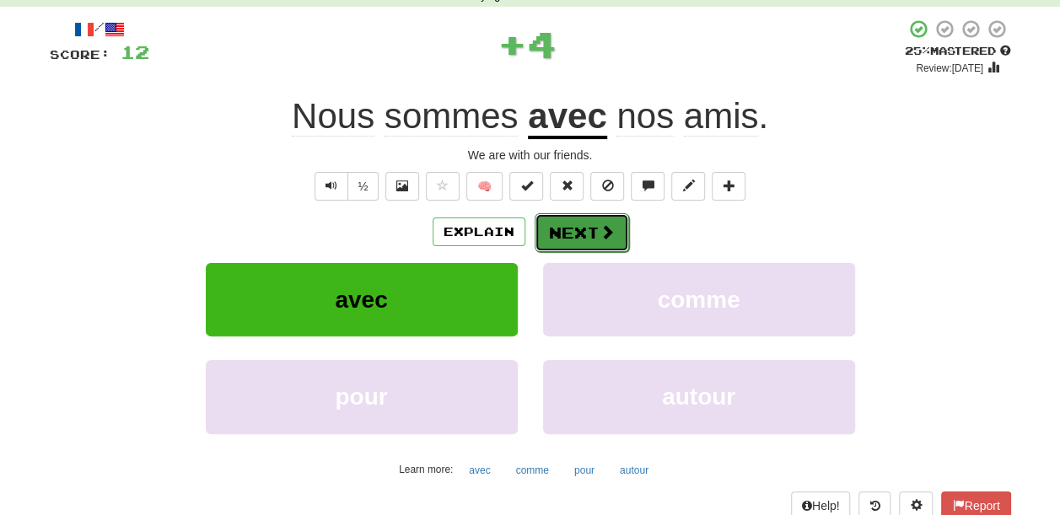
click at [546, 236] on button "Next" at bounding box center [582, 232] width 94 height 39
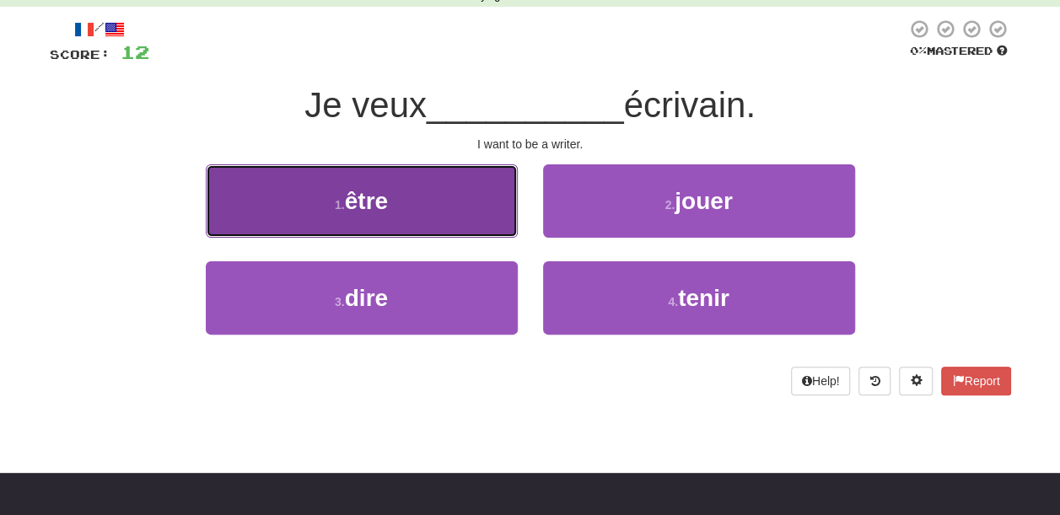
click at [482, 216] on button "1 . être" at bounding box center [362, 200] width 312 height 73
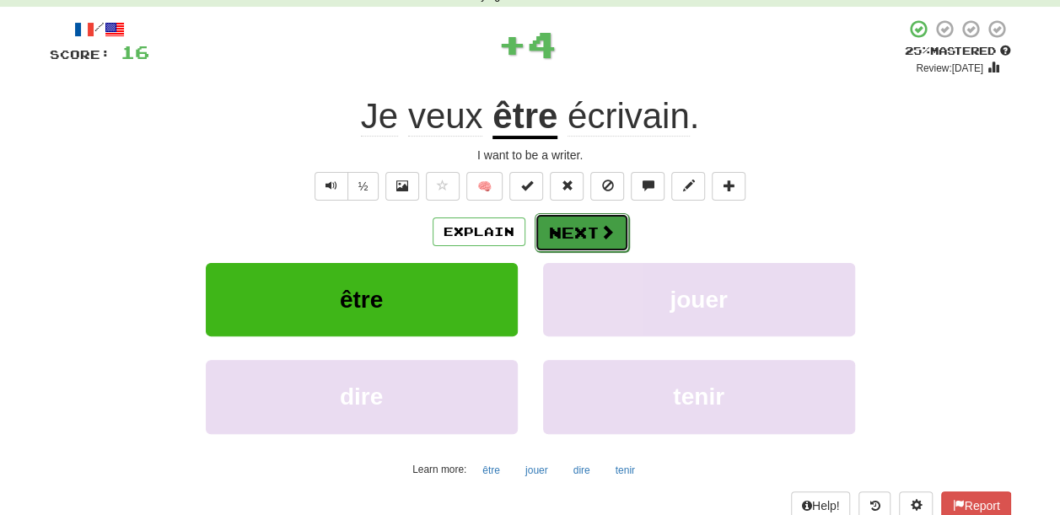
click at [577, 233] on button "Next" at bounding box center [582, 232] width 94 height 39
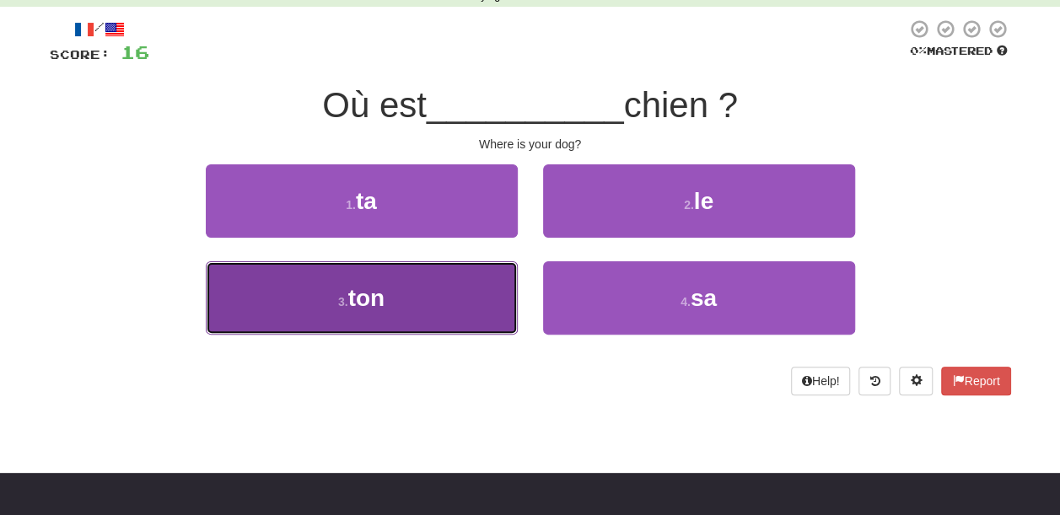
click at [427, 275] on button "3 . ton" at bounding box center [362, 297] width 312 height 73
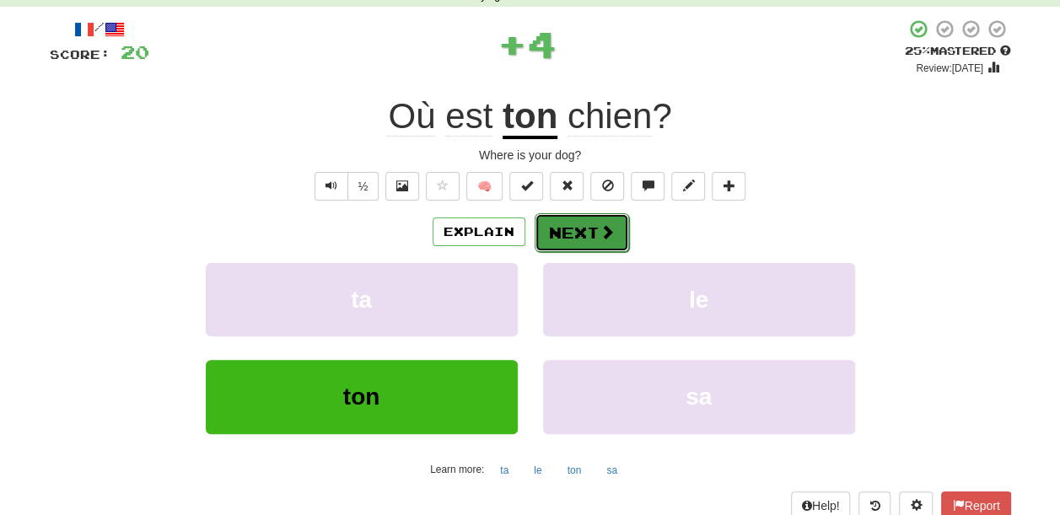
click at [575, 238] on button "Next" at bounding box center [582, 232] width 94 height 39
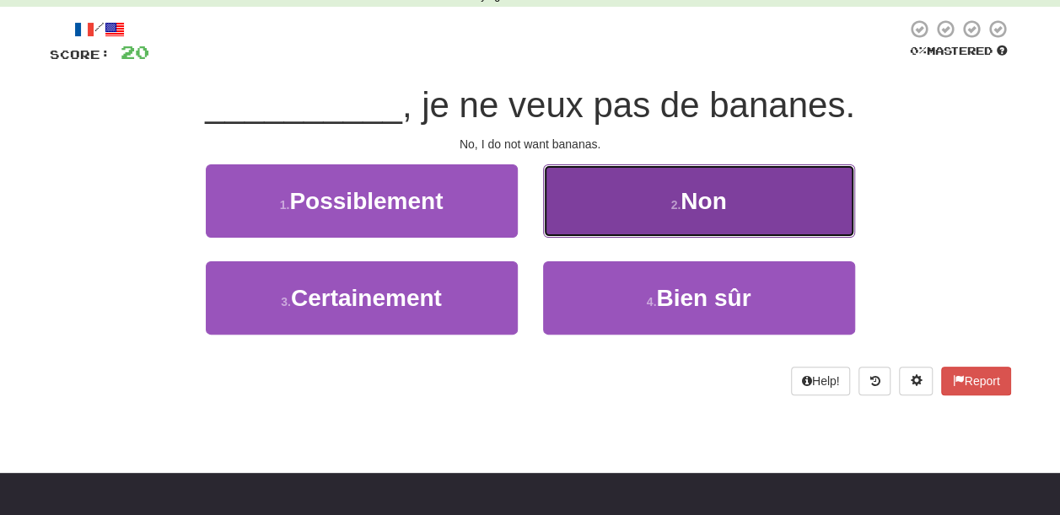
click at [626, 228] on button "2 . Non" at bounding box center [699, 200] width 312 height 73
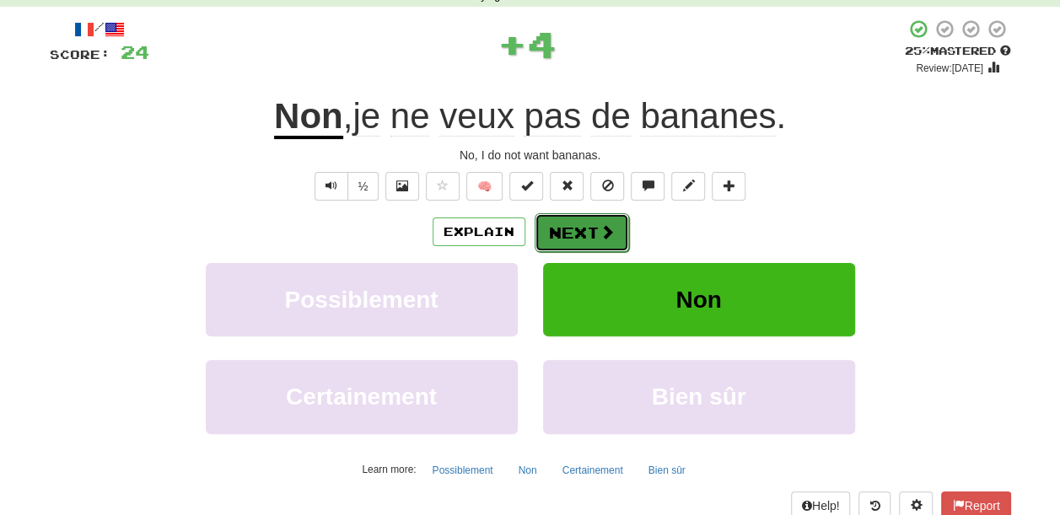
click at [606, 236] on span at bounding box center [607, 231] width 15 height 15
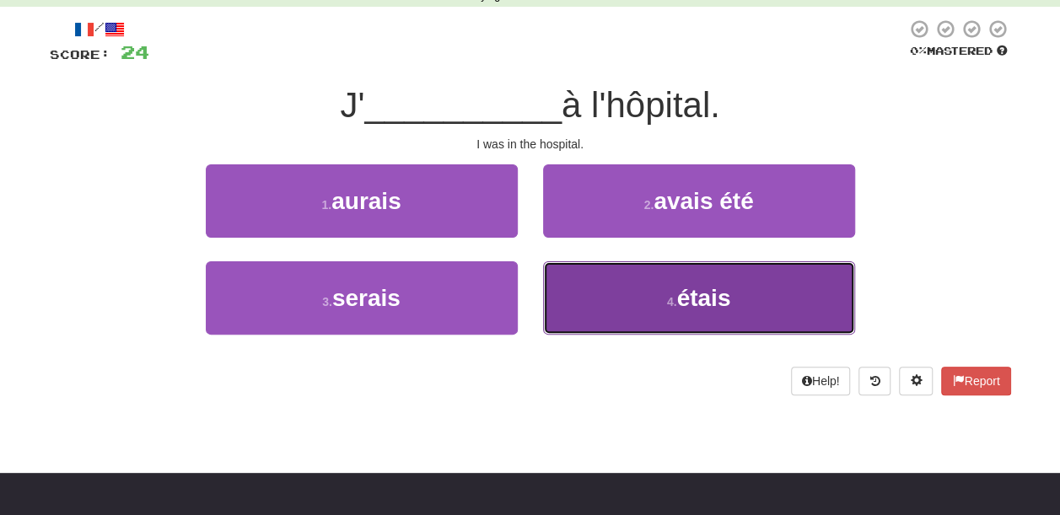
click at [656, 297] on button "4 . étais" at bounding box center [699, 297] width 312 height 73
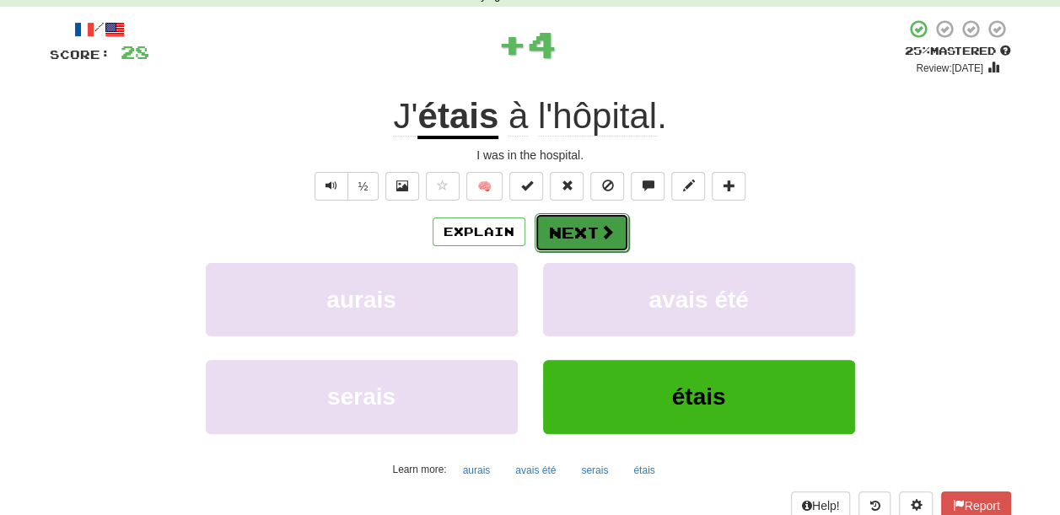
click at [582, 225] on button "Next" at bounding box center [582, 232] width 94 height 39
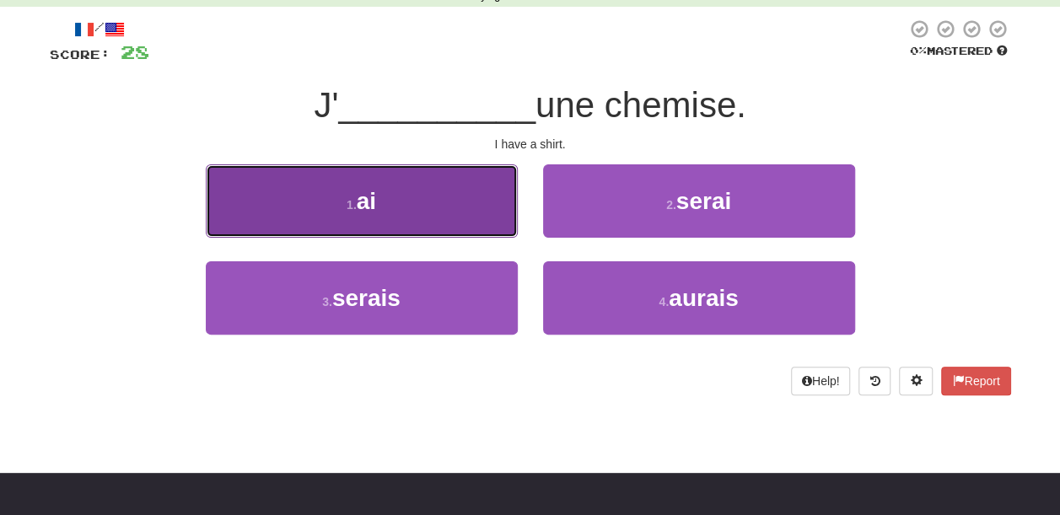
click at [457, 229] on button "1 . ai" at bounding box center [362, 200] width 312 height 73
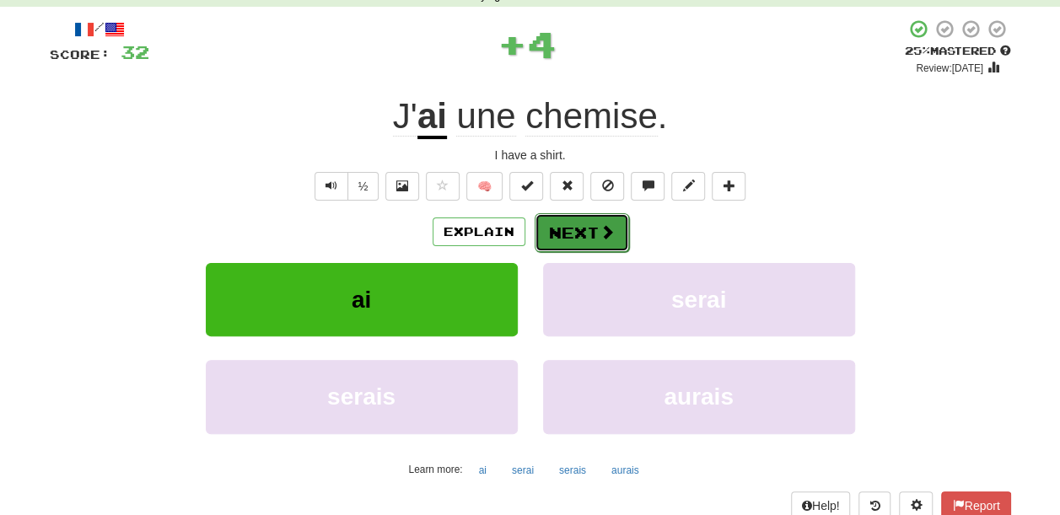
click at [609, 236] on span at bounding box center [607, 231] width 15 height 15
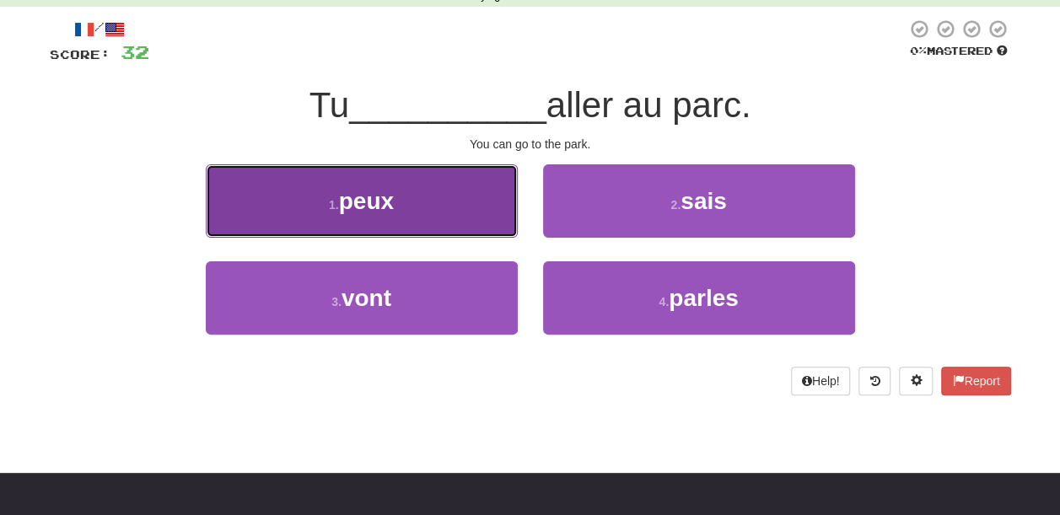
click at [459, 224] on button "1 . peux" at bounding box center [362, 200] width 312 height 73
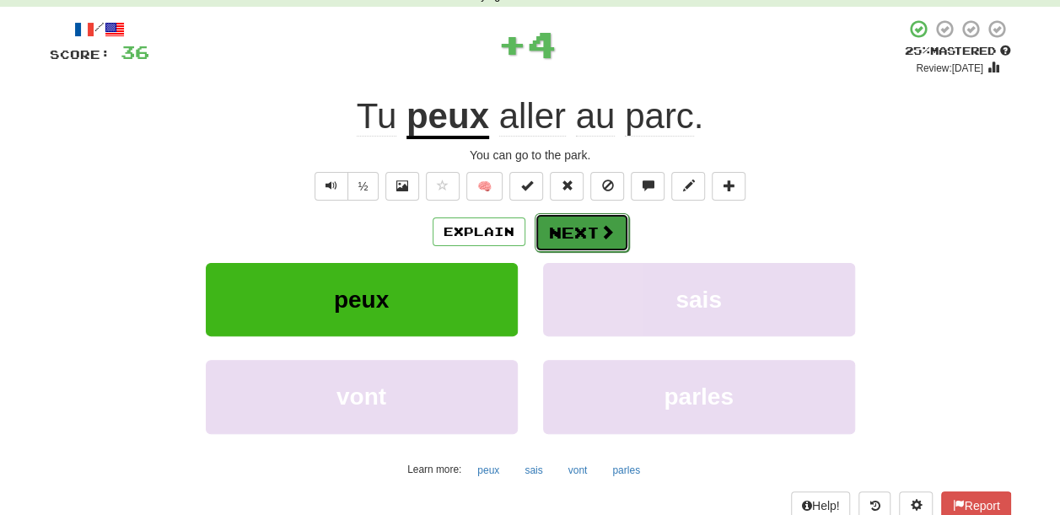
click at [604, 220] on button "Next" at bounding box center [582, 232] width 94 height 39
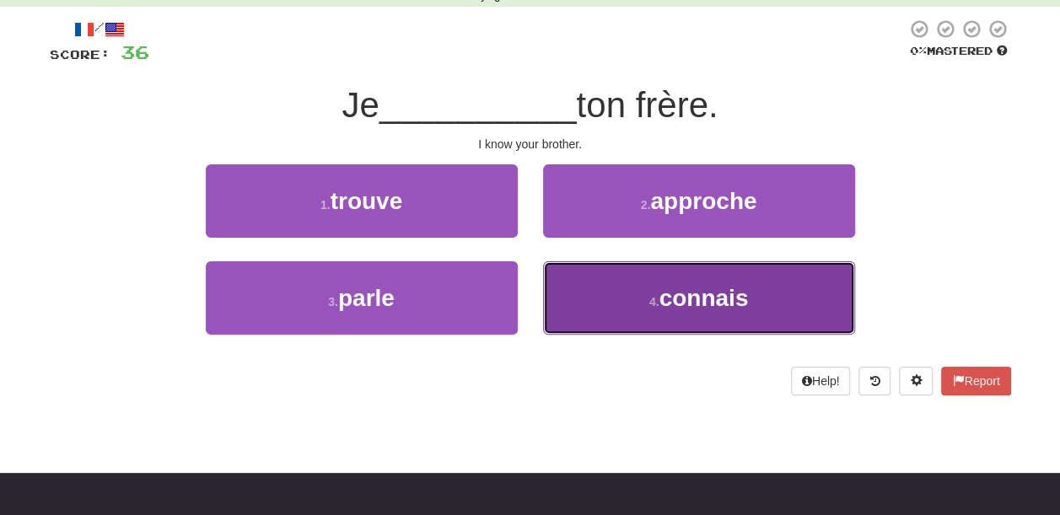
click at [607, 292] on button "4 . connais" at bounding box center [699, 297] width 312 height 73
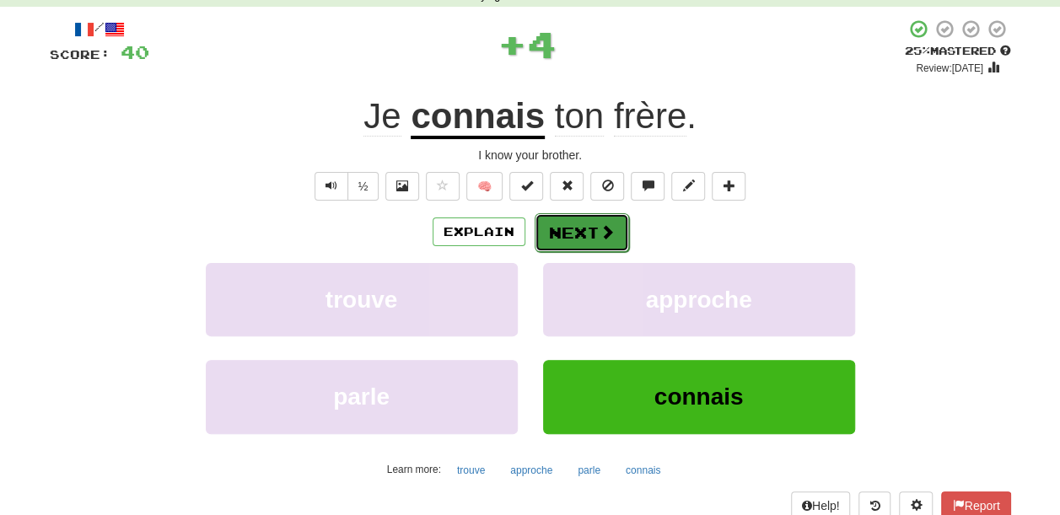
click at [595, 231] on button "Next" at bounding box center [582, 232] width 94 height 39
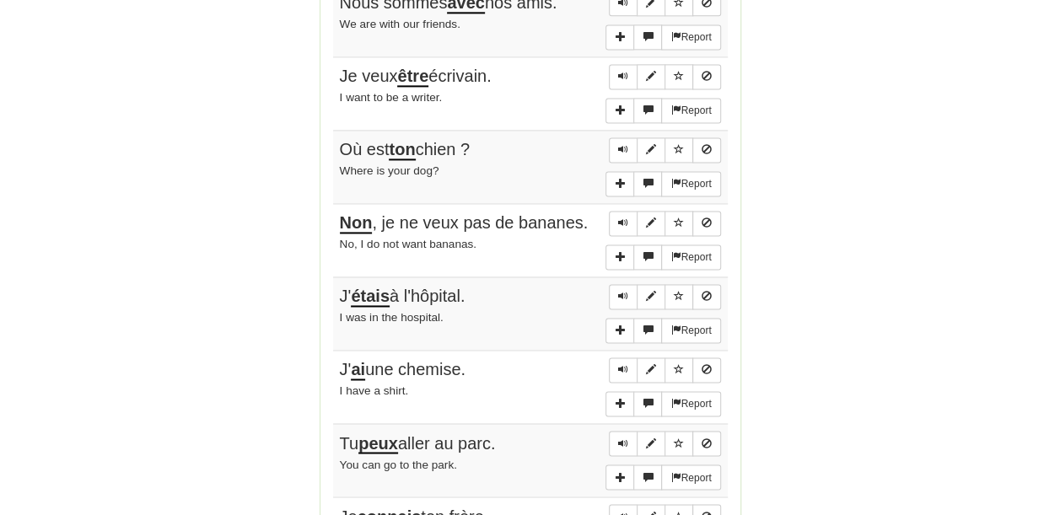
scroll to position [1518, 0]
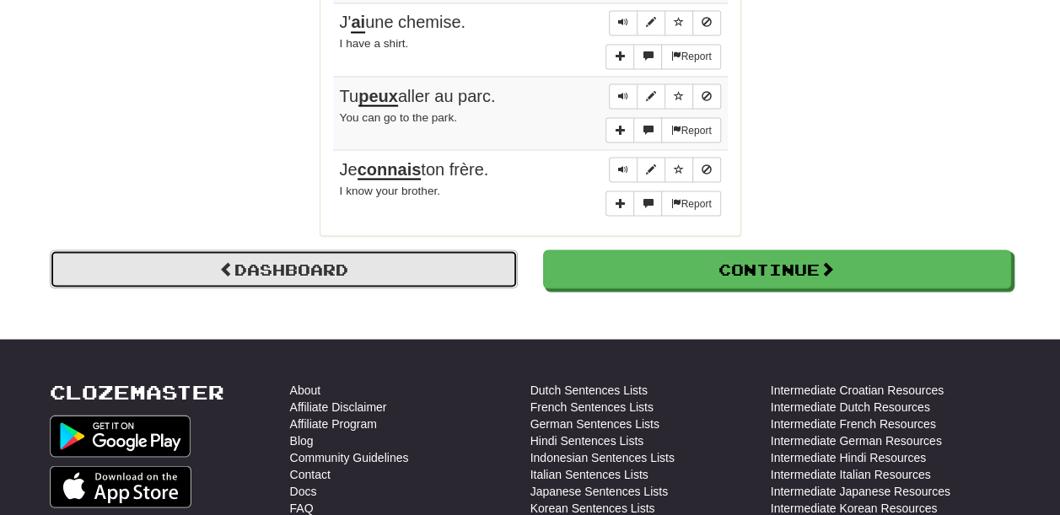
click at [373, 250] on link "Dashboard" at bounding box center [284, 269] width 468 height 39
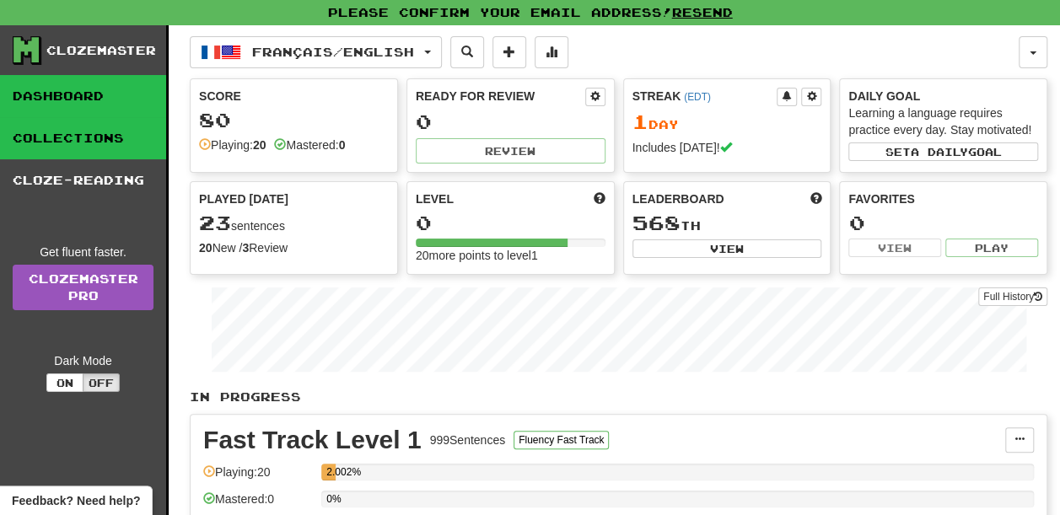
click at [100, 138] on link "Collections" at bounding box center [83, 138] width 166 height 42
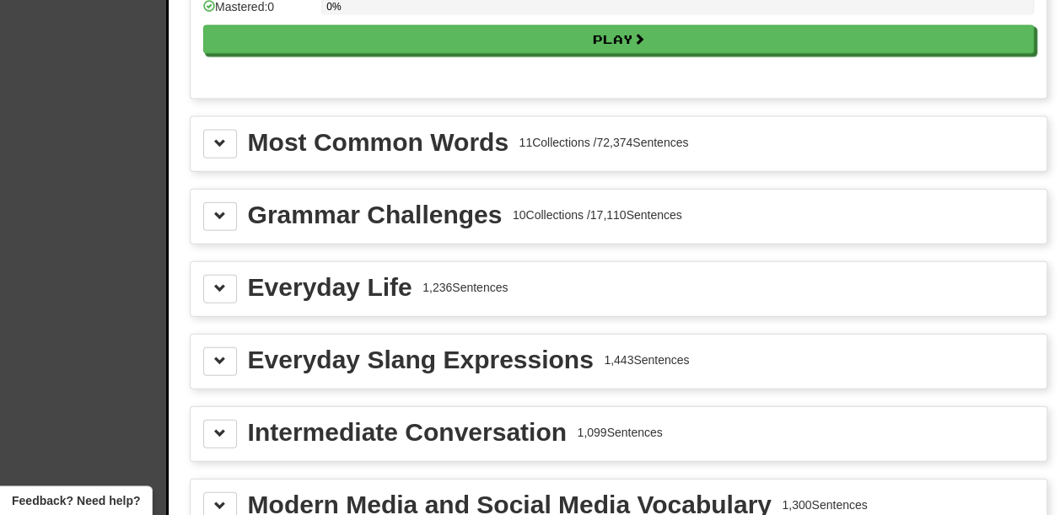
scroll to position [1855, 0]
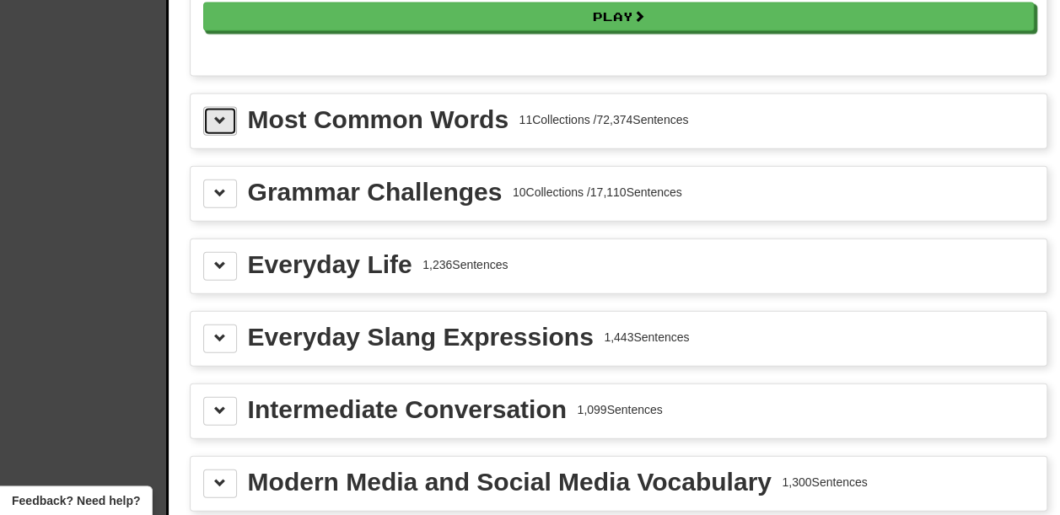
click at [228, 108] on button at bounding box center [220, 121] width 34 height 29
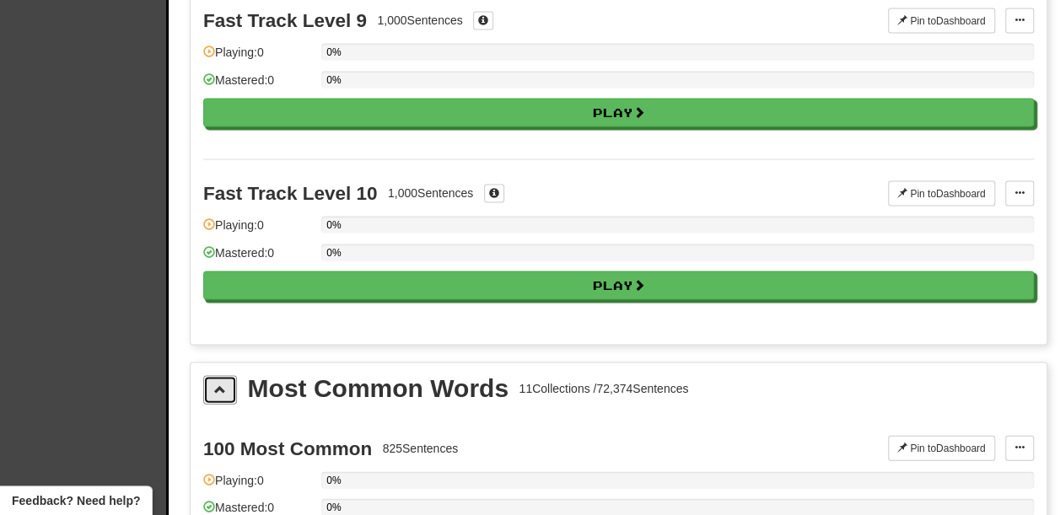
scroll to position [1687, 0]
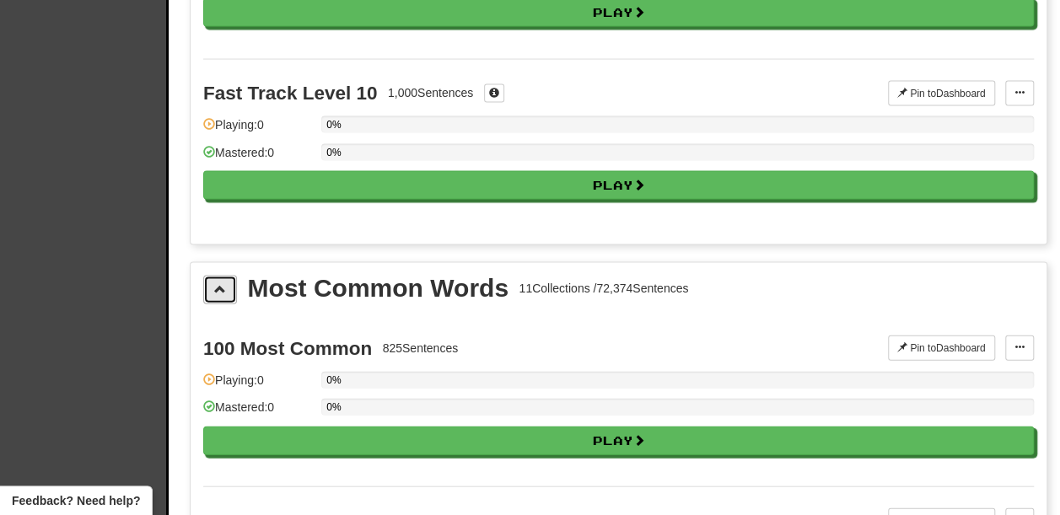
click at [218, 276] on button at bounding box center [220, 290] width 34 height 29
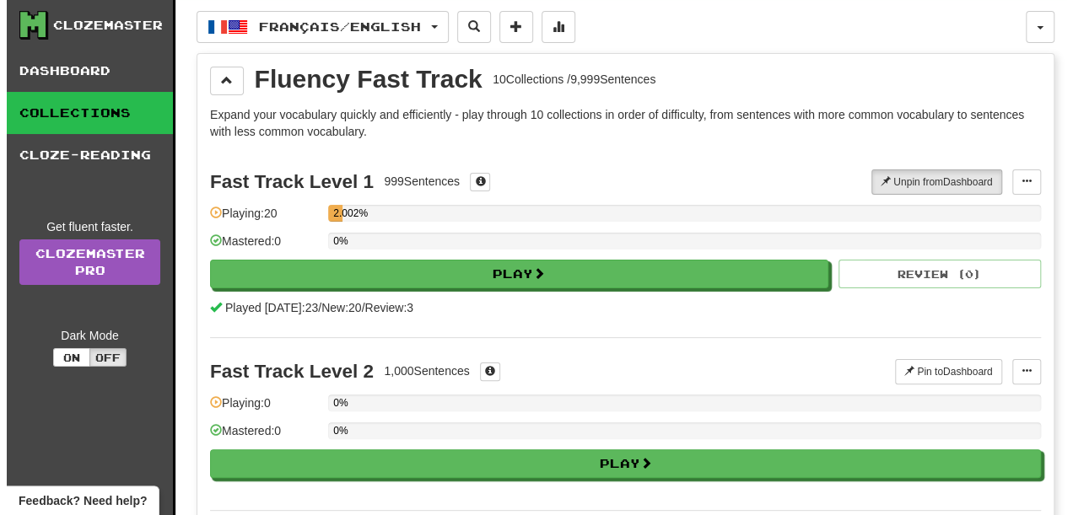
scroll to position [0, 0]
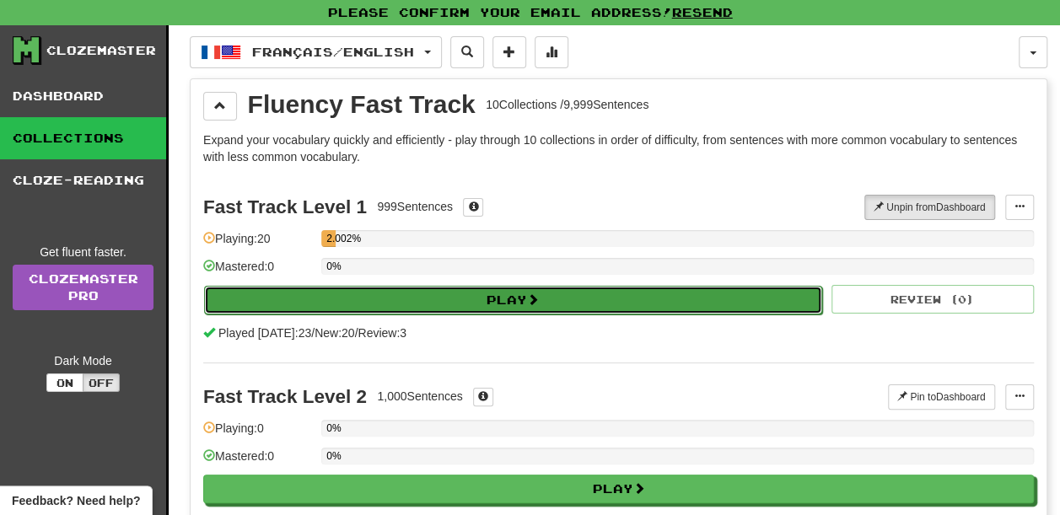
click at [601, 290] on button "Play" at bounding box center [513, 300] width 618 height 29
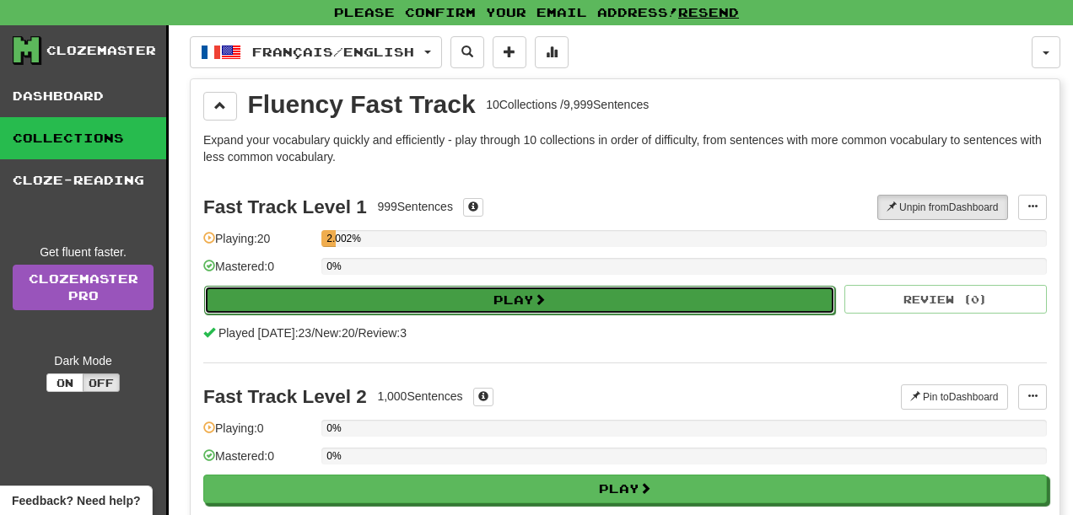
select select "**"
